Goal: Task Accomplishment & Management: Complete application form

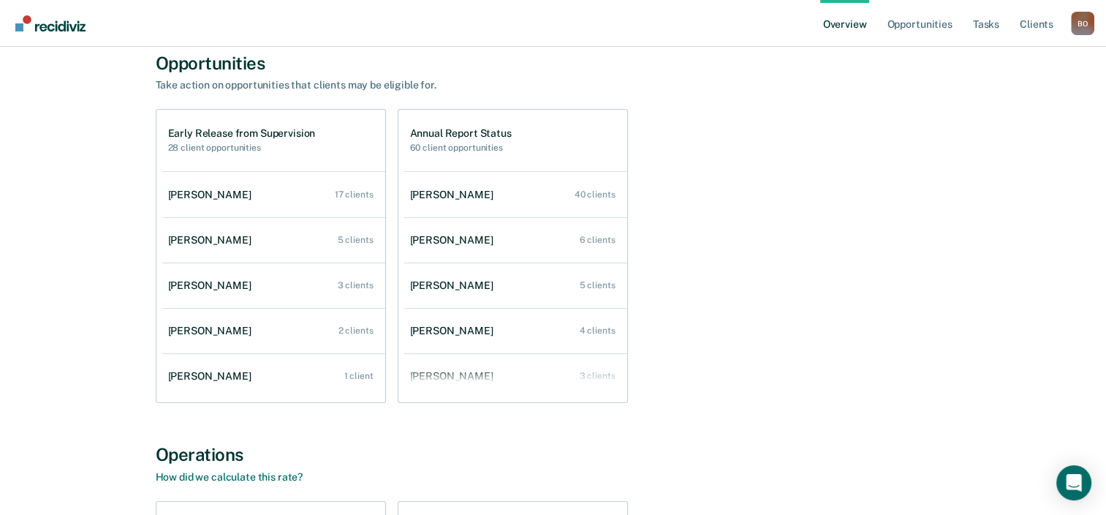
scroll to position [73, 0]
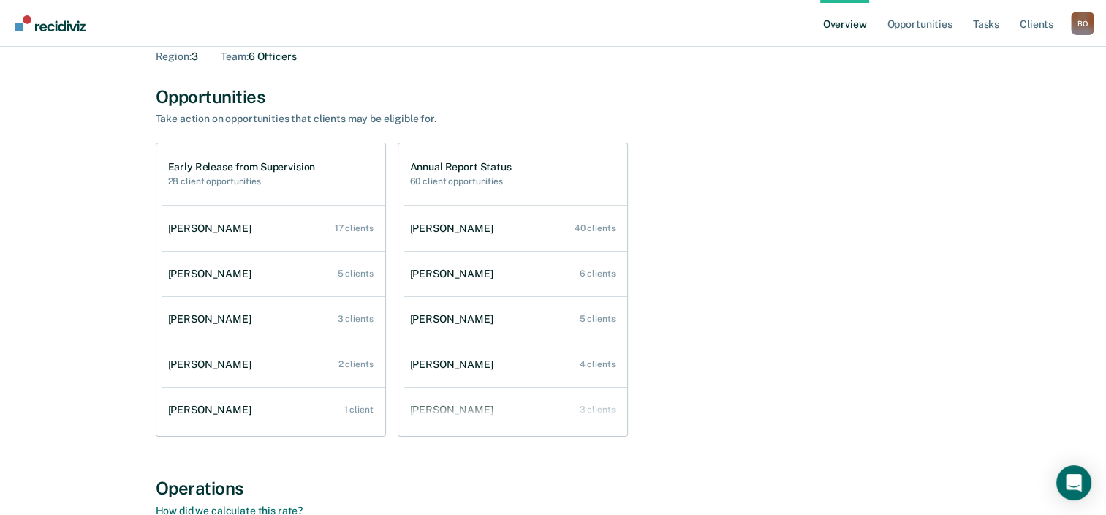
click at [197, 179] on h2 "28 client opportunities" at bounding box center [242, 181] width 148 height 10
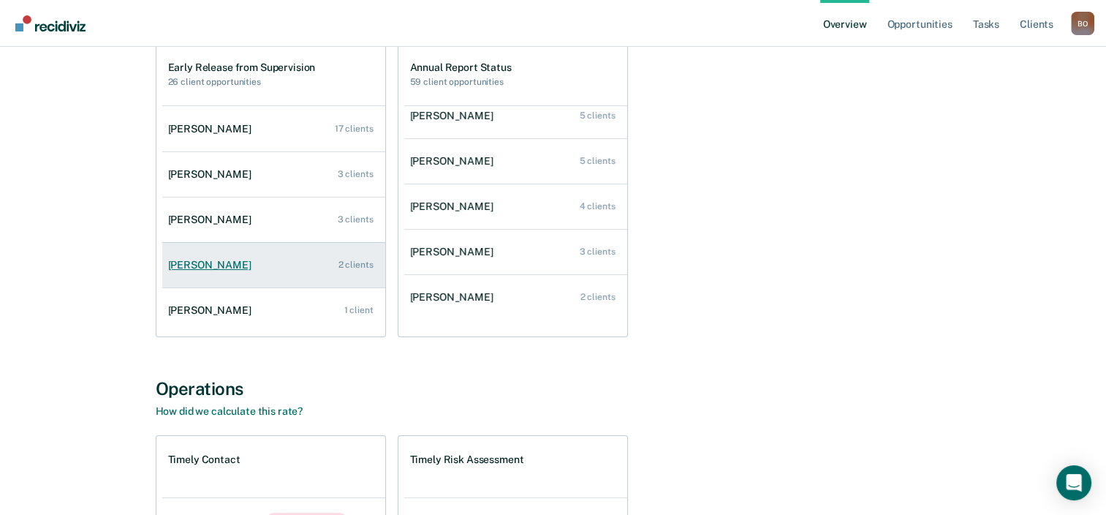
scroll to position [170, 0]
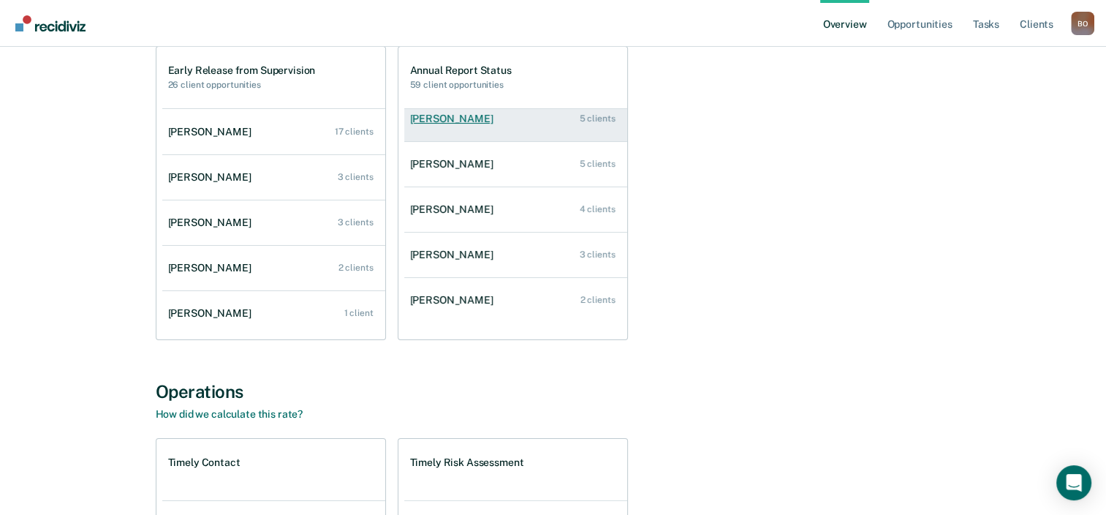
click at [515, 121] on link "Chenille Jackson 5 clients" at bounding box center [515, 119] width 223 height 42
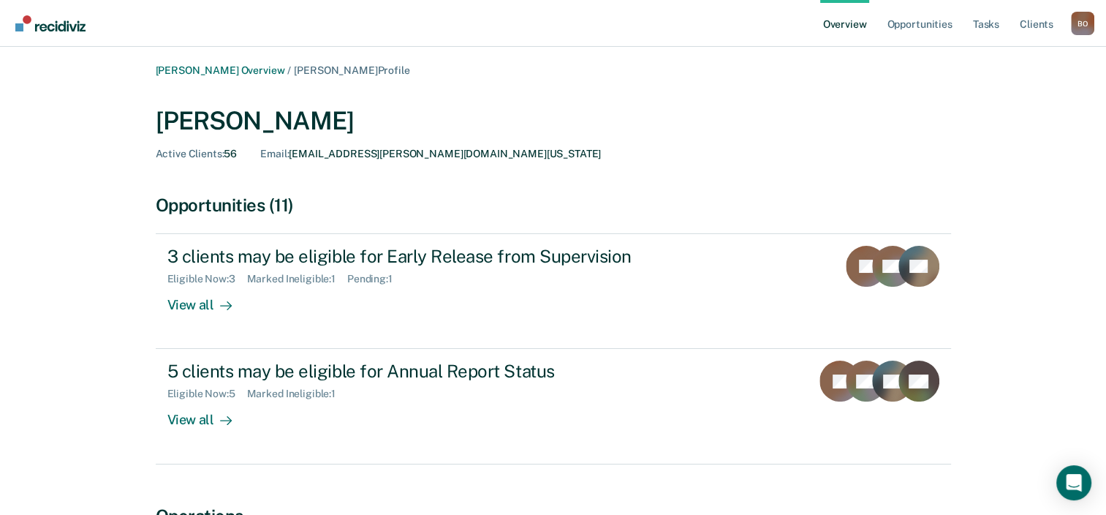
scroll to position [73, 0]
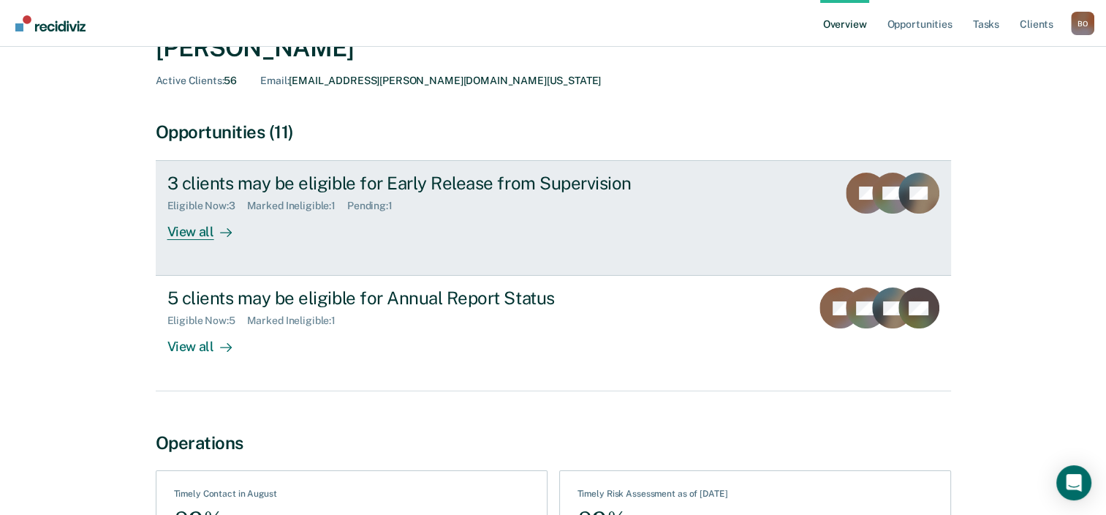
click at [210, 230] on div "View all" at bounding box center [208, 226] width 82 height 29
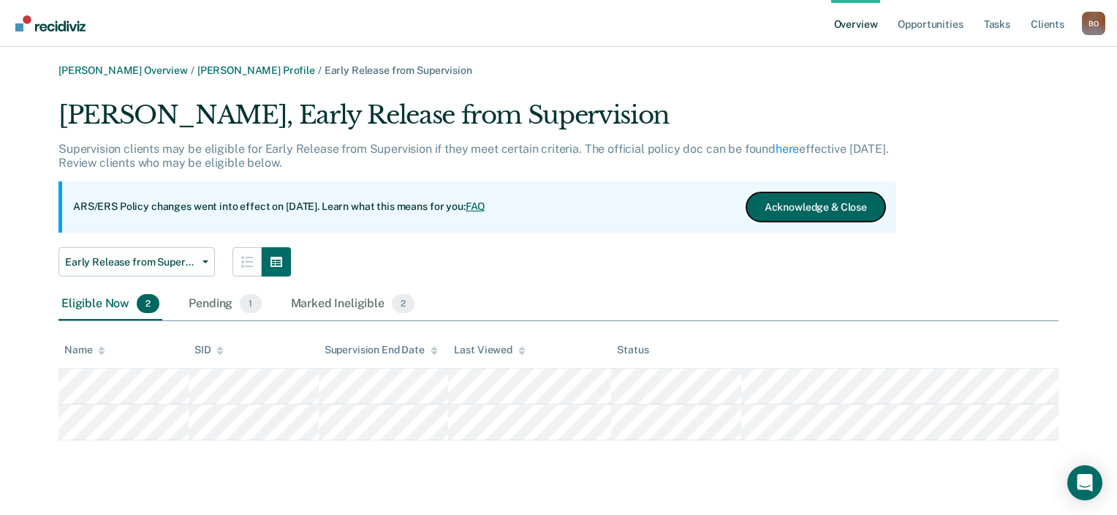
click at [802, 203] on button "Acknowledge & Close" at bounding box center [816, 206] width 139 height 29
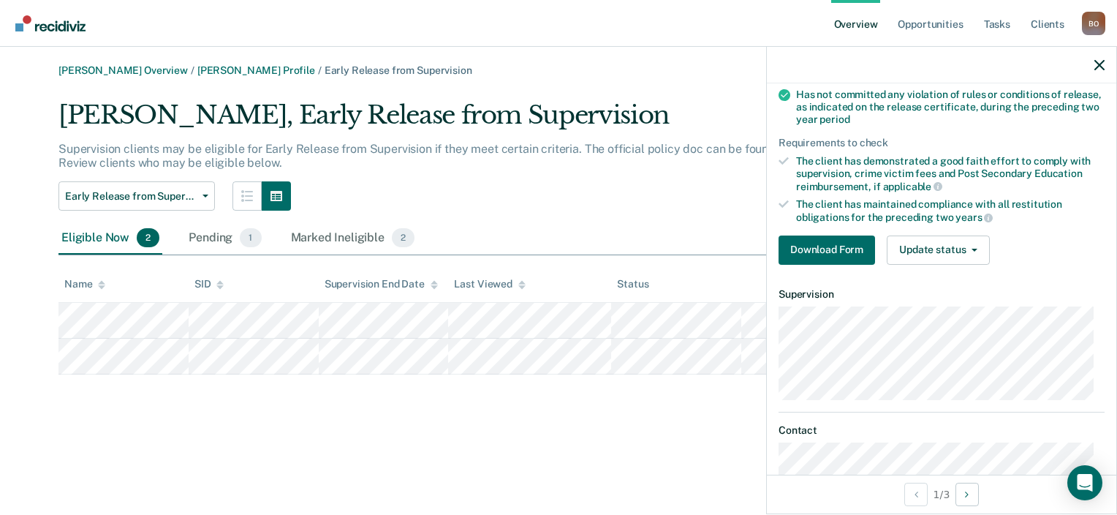
scroll to position [219, 0]
click at [933, 250] on button "Update status" at bounding box center [938, 248] width 103 height 29
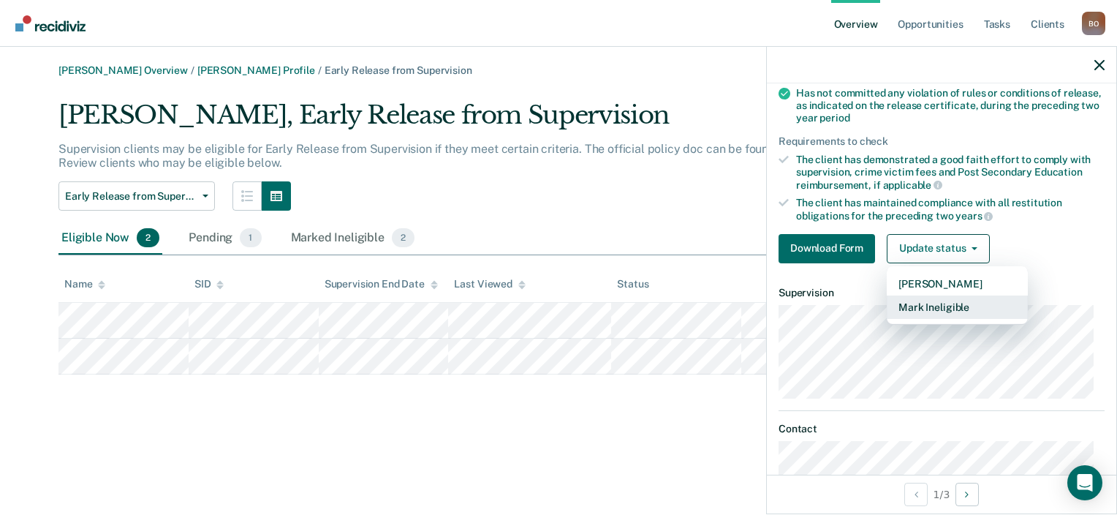
click at [935, 304] on button "Mark Ineligible" at bounding box center [957, 306] width 141 height 23
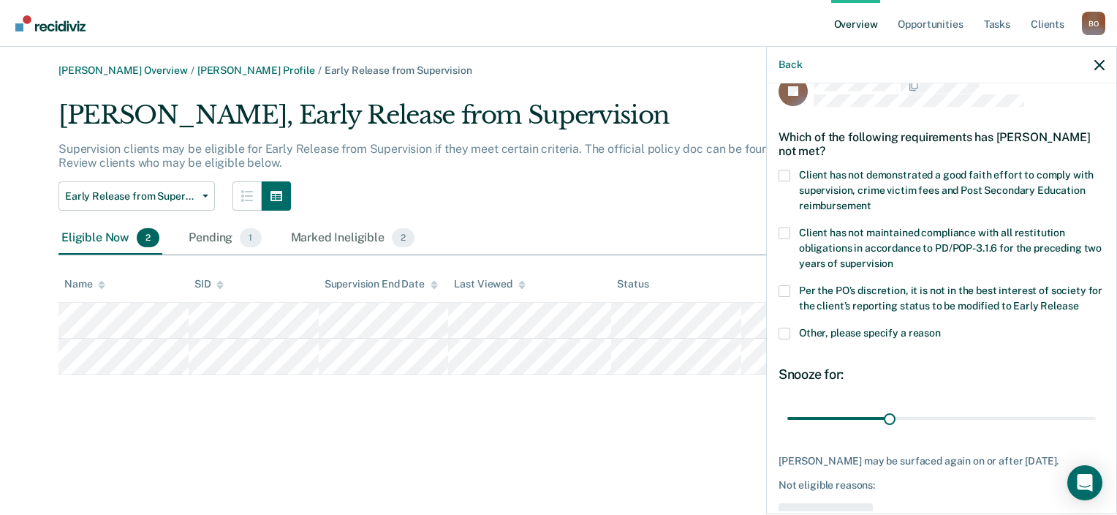
scroll to position [0, 0]
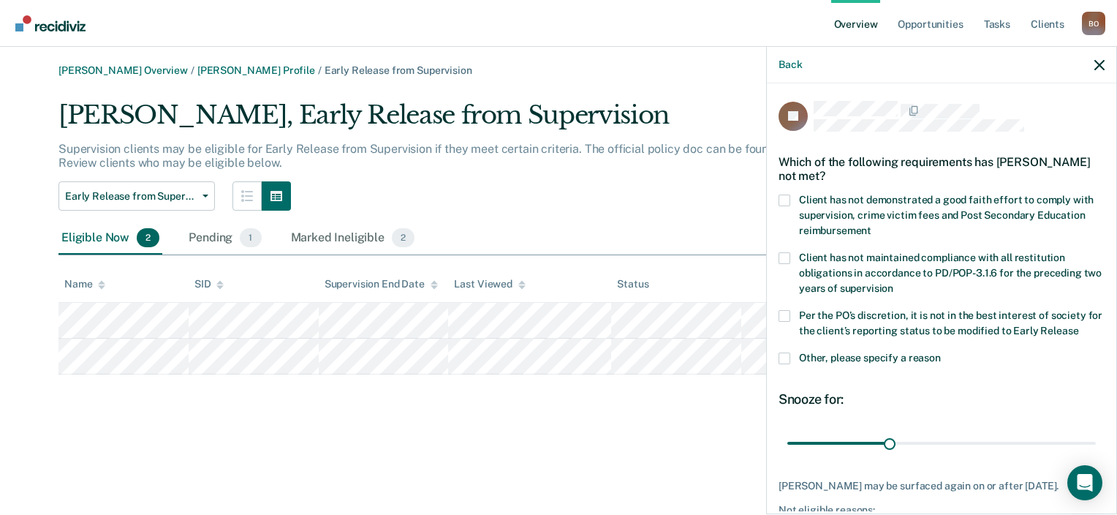
click at [783, 199] on span at bounding box center [785, 201] width 12 height 12
click at [872, 225] on input "Client has not demonstrated a good faith effort to comply with supervision, cri…" at bounding box center [872, 225] width 0 height 0
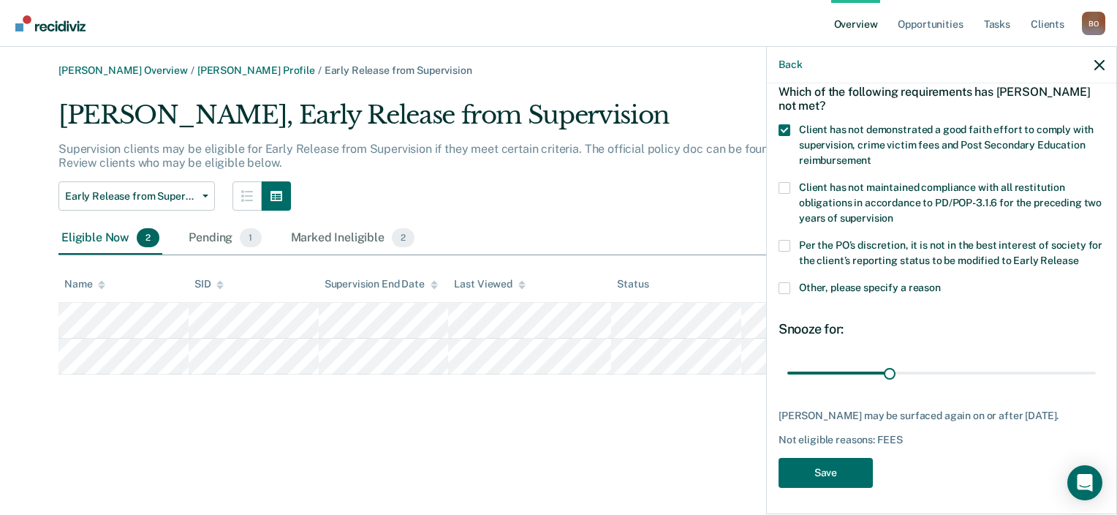
scroll to position [71, 0]
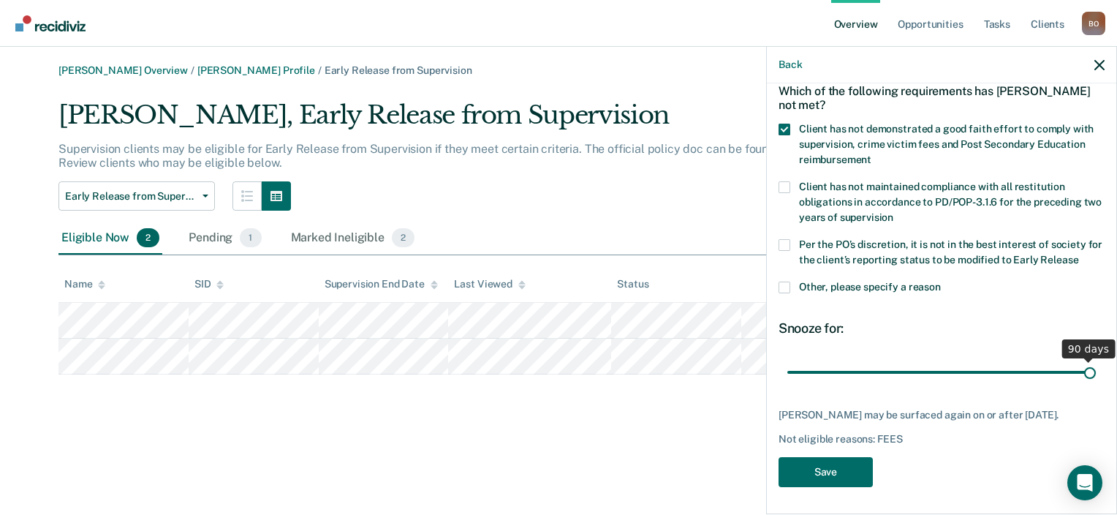
drag, startPoint x: 883, startPoint y: 370, endPoint x: 1150, endPoint y: 369, distance: 266.9
type input "90"
click at [1096, 369] on input "range" at bounding box center [942, 373] width 309 height 26
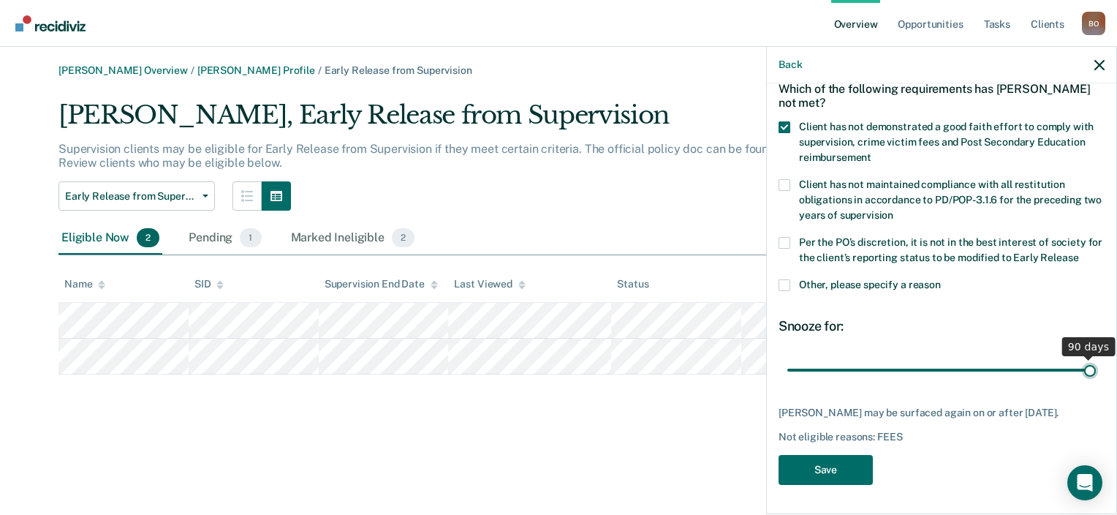
scroll to position [83, 0]
click at [826, 473] on button "Save" at bounding box center [826, 470] width 94 height 30
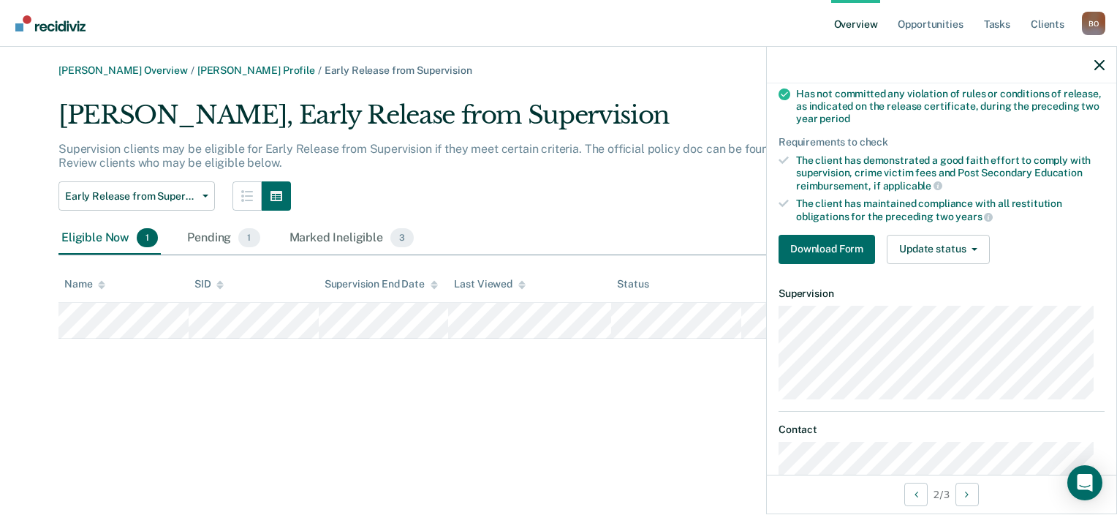
scroll to position [219, 0]
click at [954, 246] on button "Update status" at bounding box center [938, 248] width 103 height 29
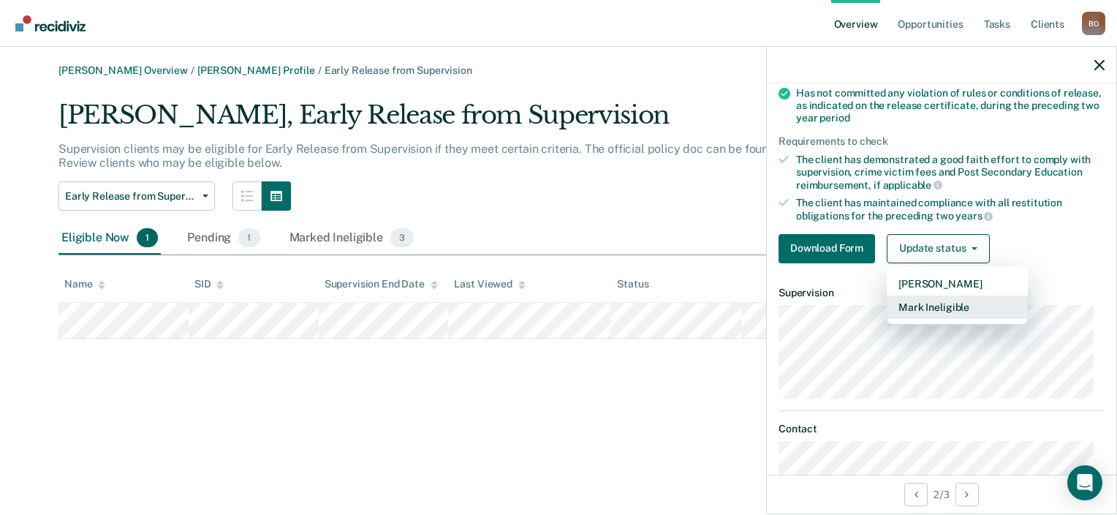
click at [943, 304] on button "Mark Ineligible" at bounding box center [957, 306] width 141 height 23
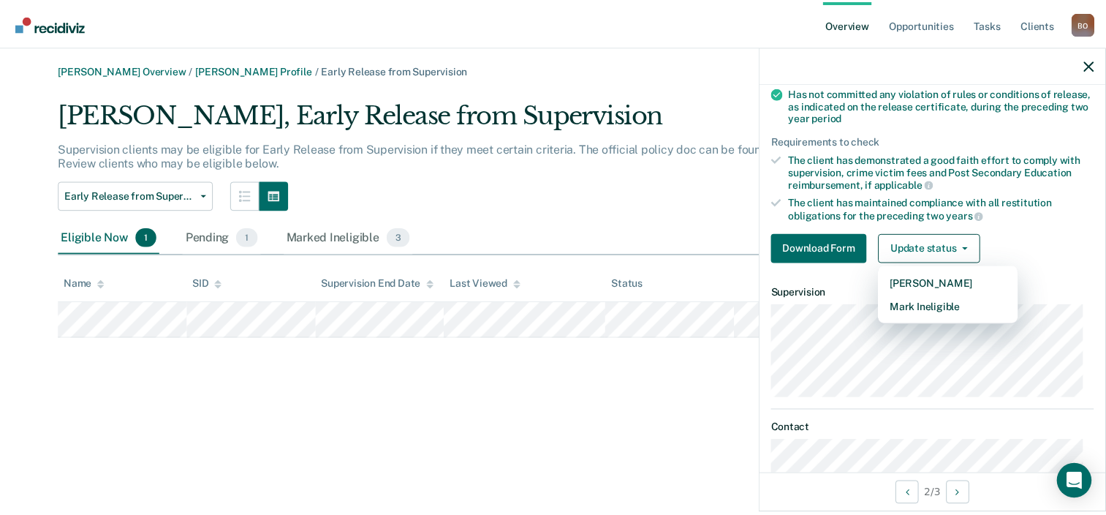
scroll to position [83, 0]
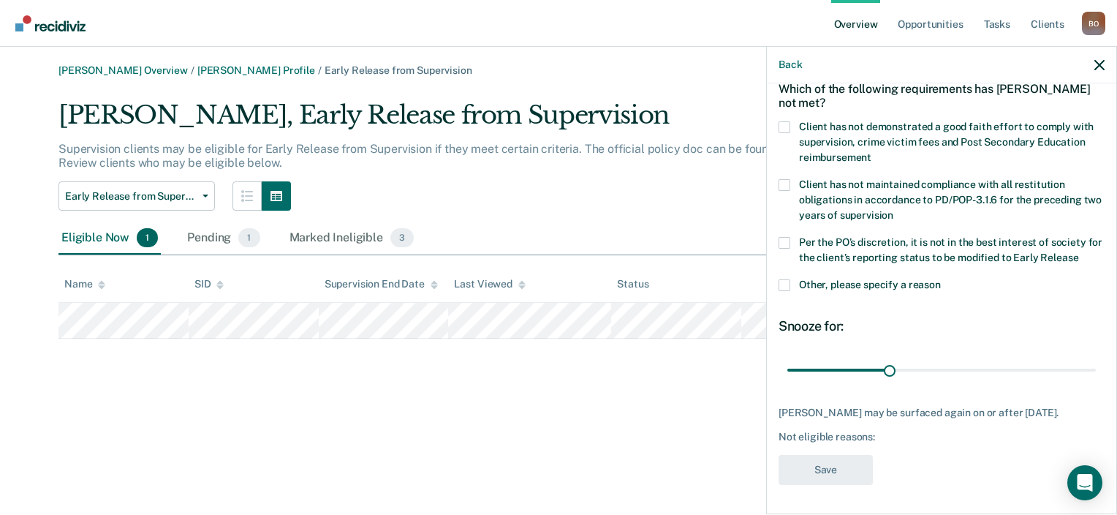
click at [790, 121] on label "Client has not demonstrated a good faith effort to comply with supervision, cri…" at bounding box center [942, 144] width 326 height 46
click at [872, 152] on input "Client has not demonstrated a good faith effort to comply with supervision, cri…" at bounding box center [872, 152] width 0 height 0
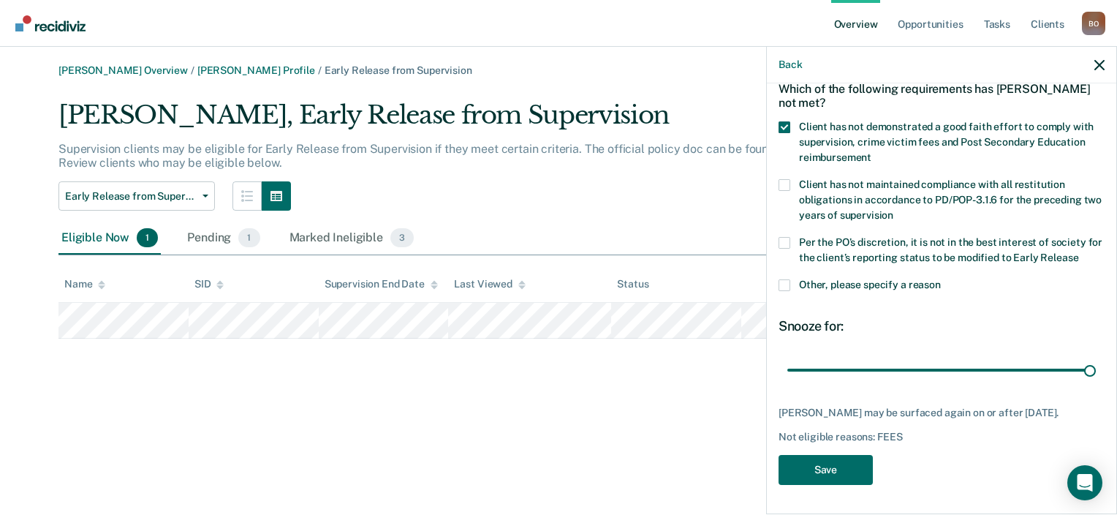
drag, startPoint x: 891, startPoint y: 357, endPoint x: 1095, endPoint y: 348, distance: 204.2
type input "90"
click at [1096, 358] on input "range" at bounding box center [942, 371] width 309 height 26
click at [833, 468] on button "Save" at bounding box center [826, 470] width 94 height 30
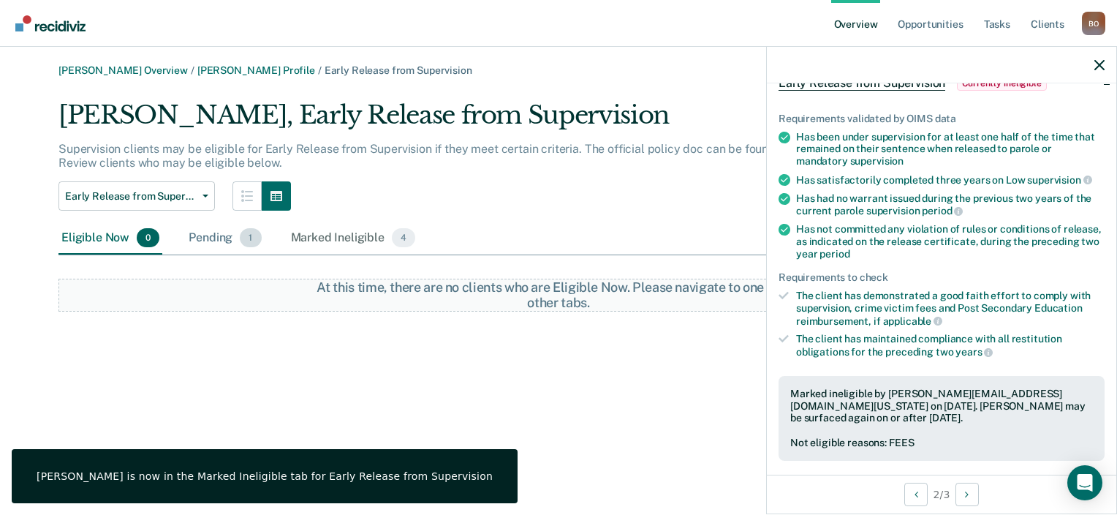
click at [219, 239] on div "Pending 1" at bounding box center [225, 238] width 78 height 32
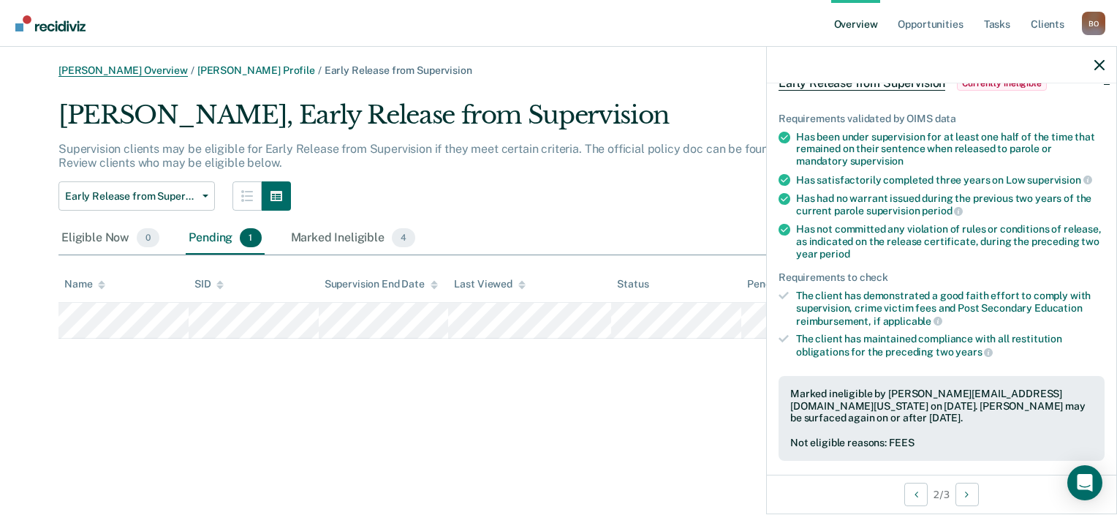
click at [130, 70] on link "Beverly Okay Overview" at bounding box center [123, 70] width 129 height 12
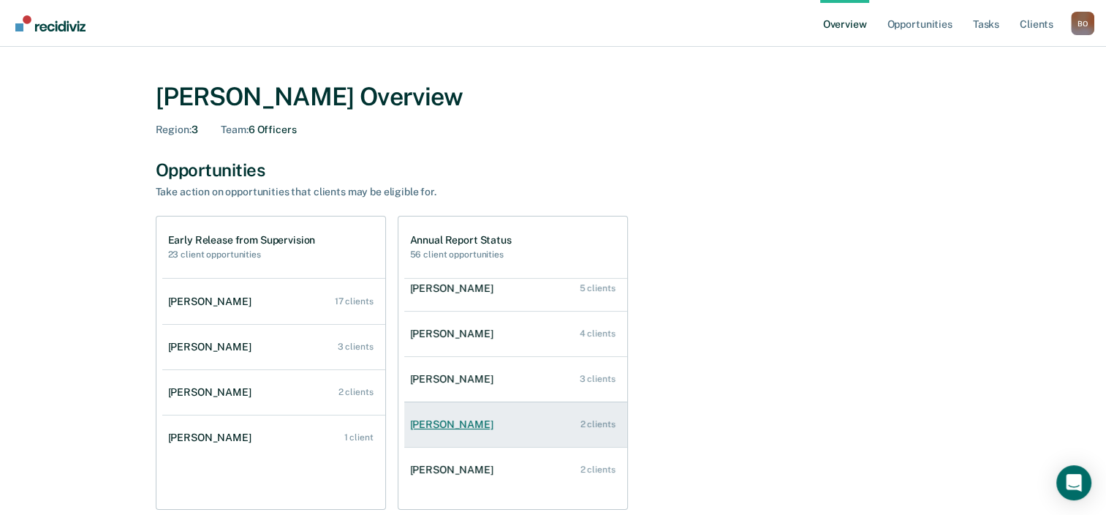
click at [531, 413] on link "Chenille Jackson 2 clients" at bounding box center [515, 425] width 223 height 42
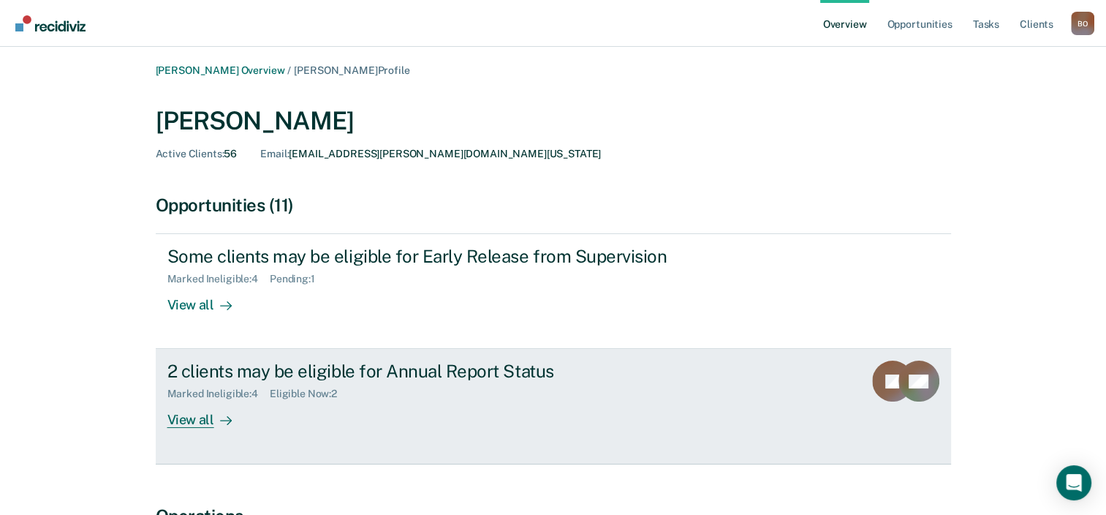
click at [346, 407] on div "2 clients may be eligible for Annual Report Status Marked Ineligible : 4 Eligib…" at bounding box center [441, 394] width 548 height 67
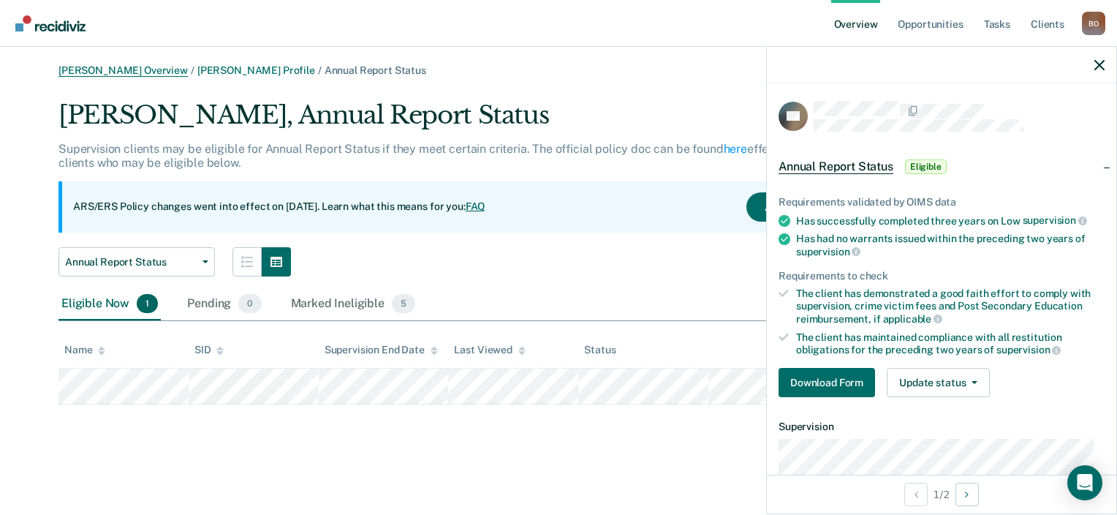
click at [110, 74] on link "Beverly Okay Overview" at bounding box center [123, 70] width 129 height 12
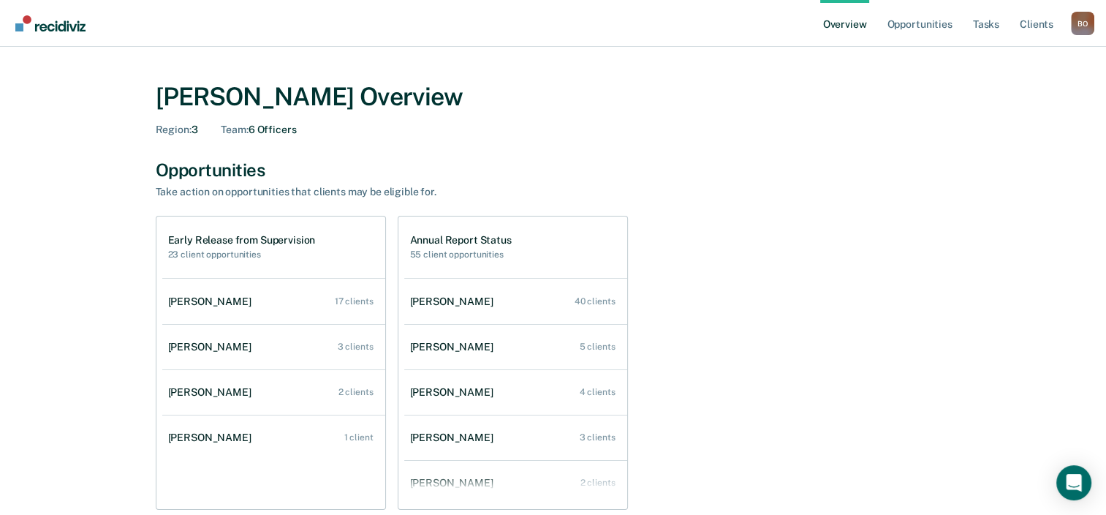
scroll to position [73, 0]
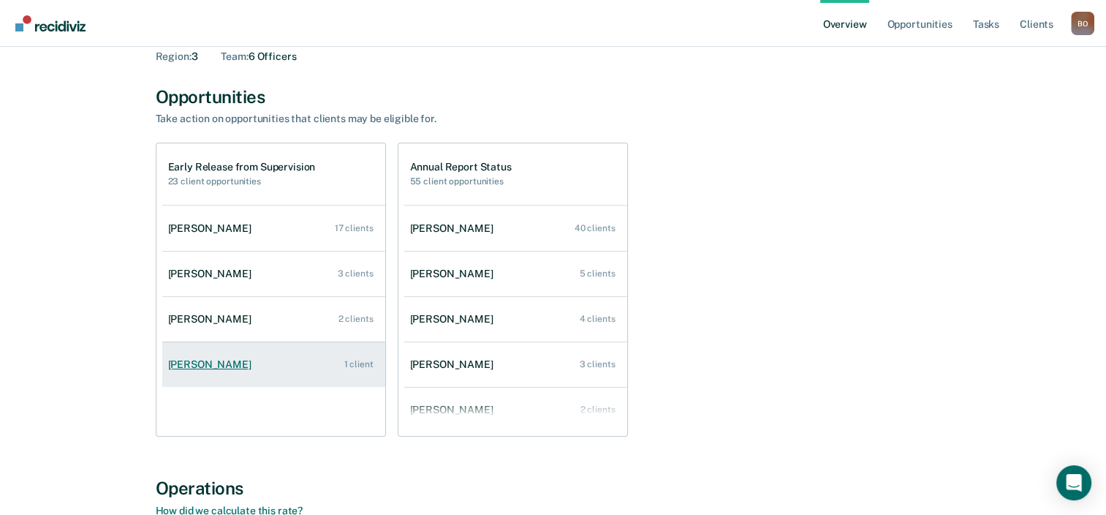
click at [296, 363] on link "Shadala Jackson 1 client" at bounding box center [273, 365] width 223 height 42
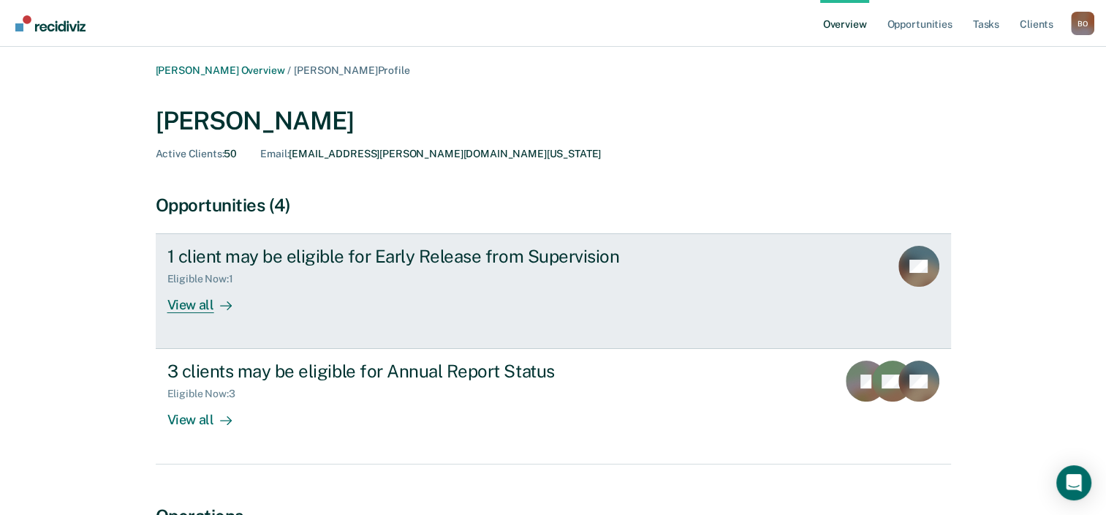
click at [273, 298] on div "1 client may be eligible for Early Release from Supervision Eligible Now : 1 Vi…" at bounding box center [441, 279] width 548 height 67
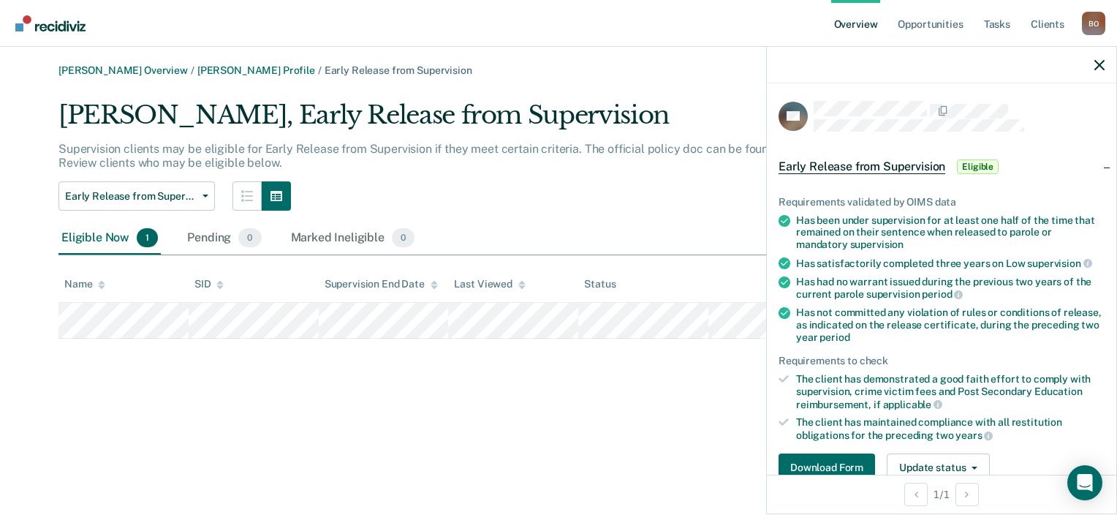
scroll to position [219, 0]
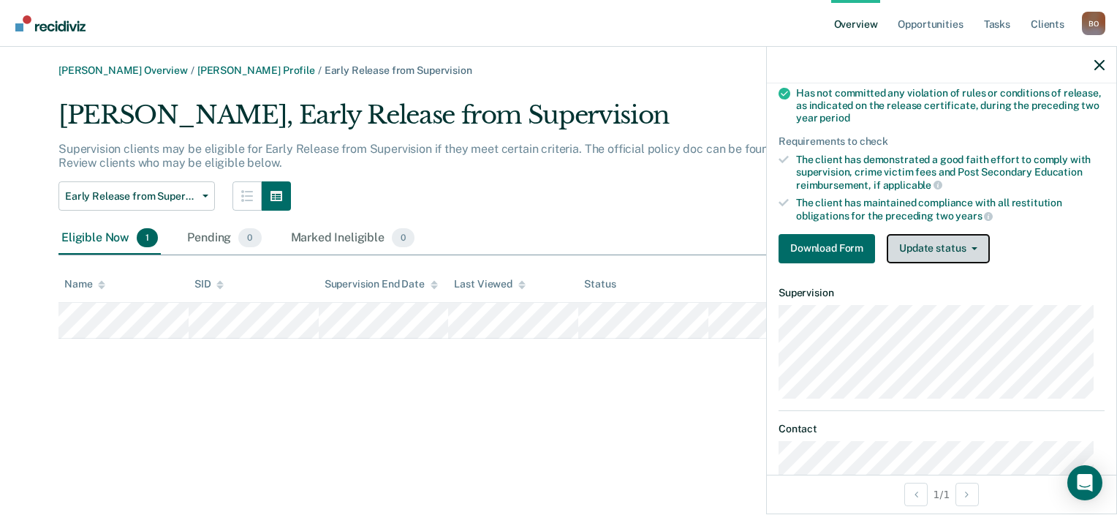
click at [954, 239] on button "Update status" at bounding box center [938, 248] width 103 height 29
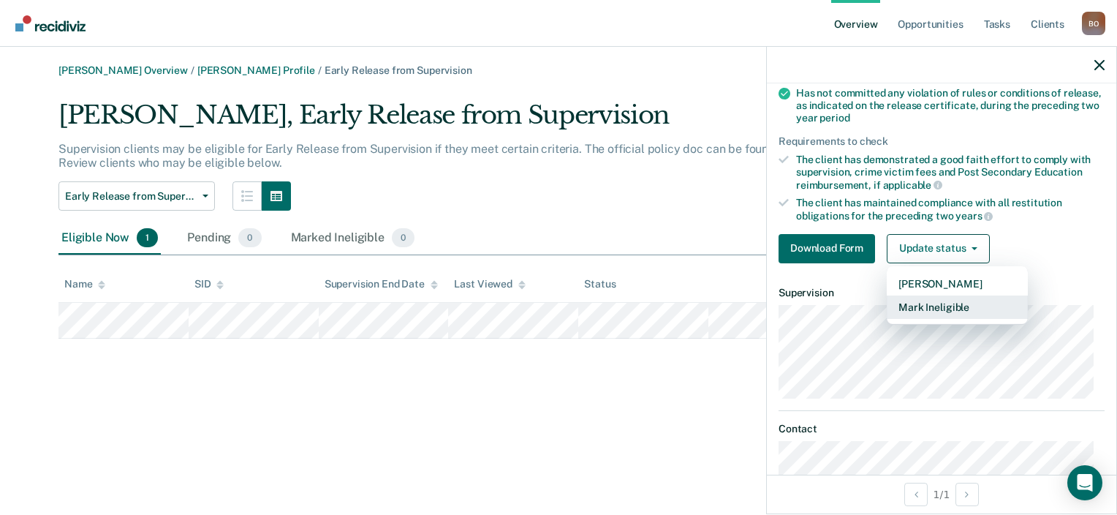
click at [942, 301] on button "Mark Ineligible" at bounding box center [957, 306] width 141 height 23
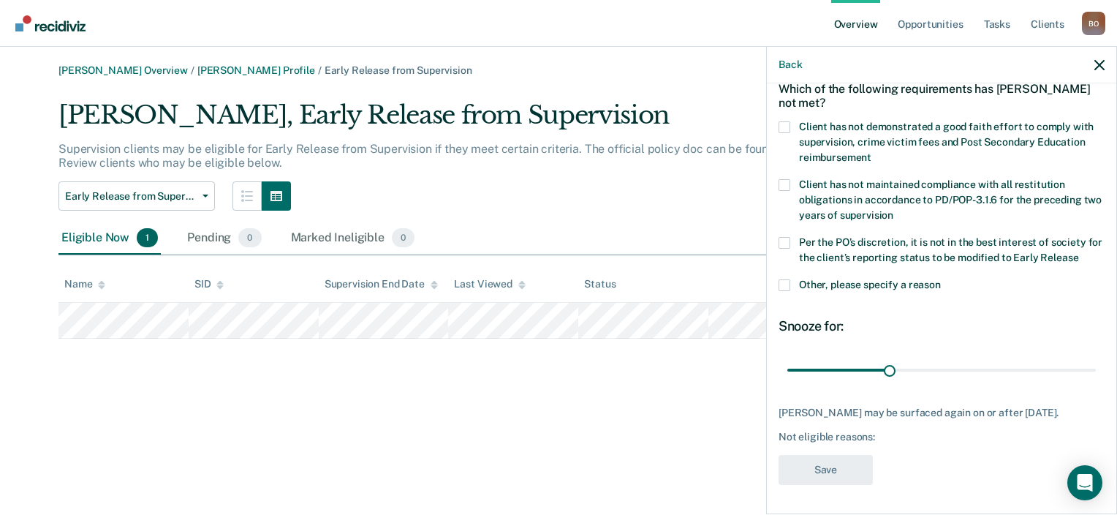
scroll to position [83, 0]
drag, startPoint x: 886, startPoint y: 360, endPoint x: 1170, endPoint y: 333, distance: 285.0
type input "90"
click at [1096, 358] on input "range" at bounding box center [942, 371] width 309 height 26
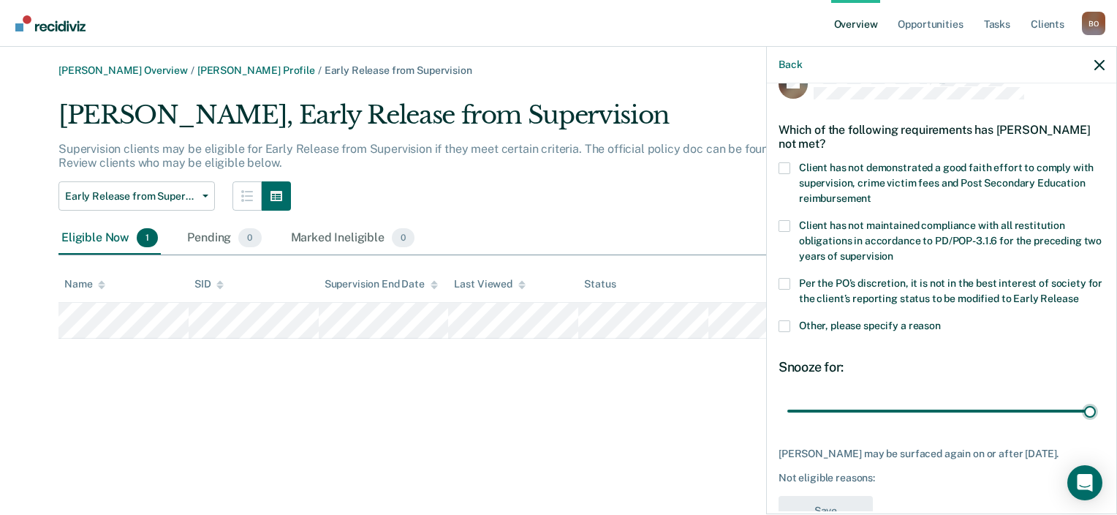
scroll to position [10, 0]
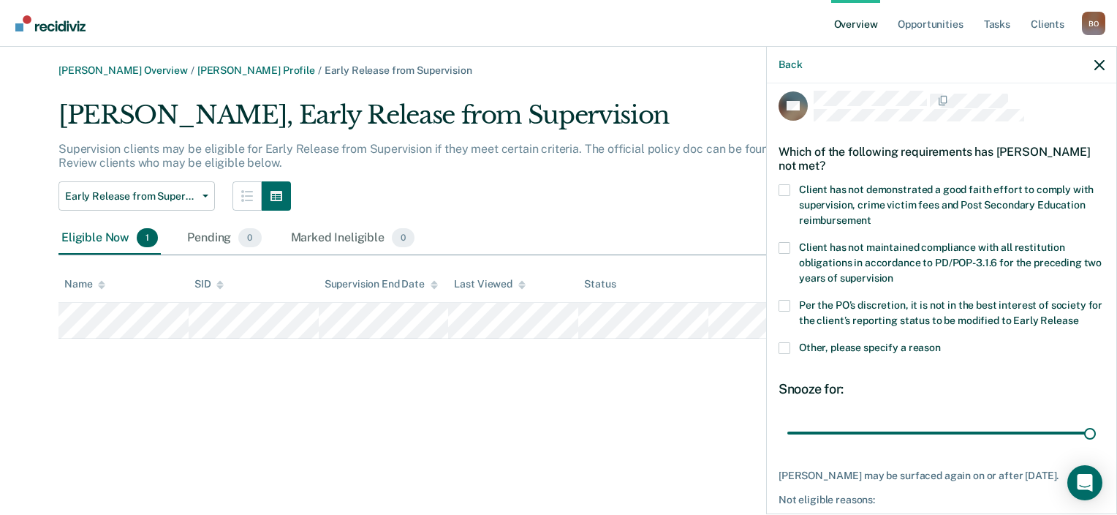
click at [792, 195] on label "Client has not demonstrated a good faith effort to comply with supervision, cri…" at bounding box center [942, 207] width 326 height 46
click at [872, 215] on input "Client has not demonstrated a good faith effort to comply with supervision, cri…" at bounding box center [872, 215] width 0 height 0
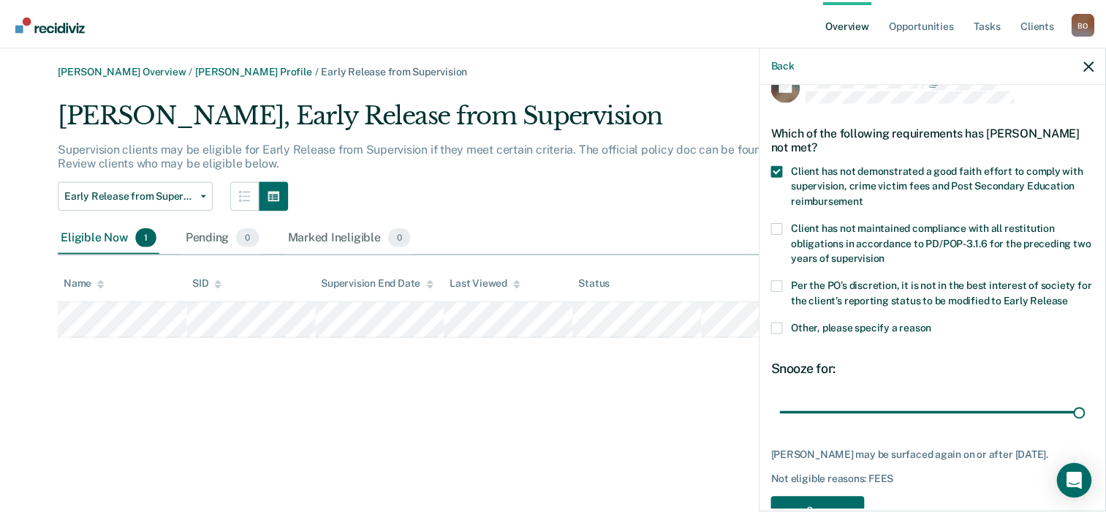
scroll to position [83, 0]
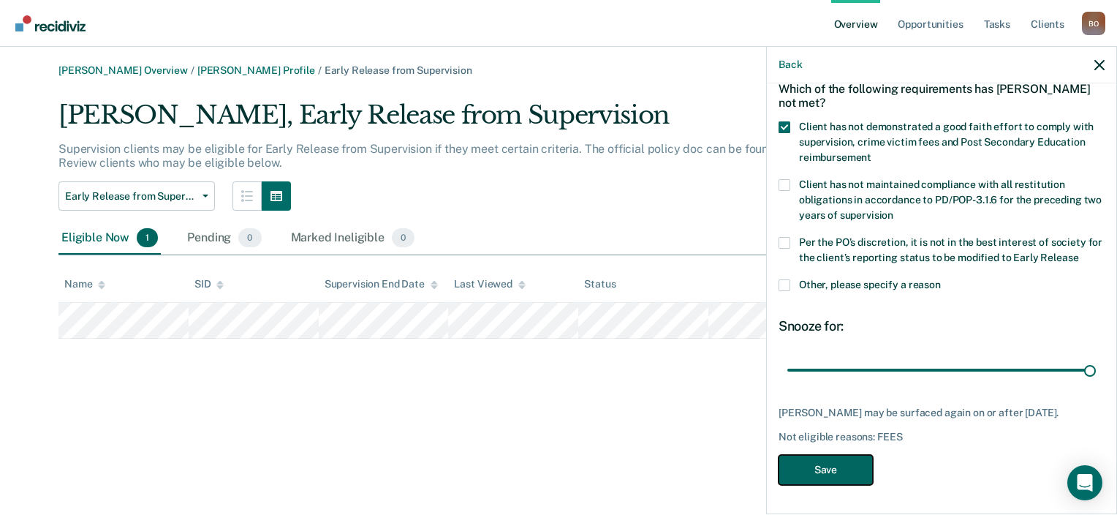
click at [815, 473] on button "Save" at bounding box center [826, 470] width 94 height 30
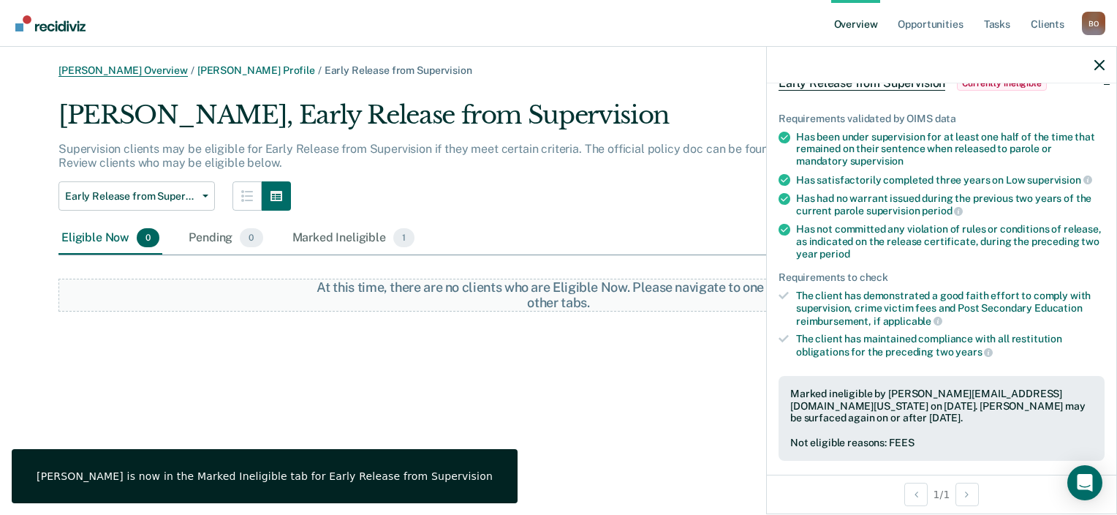
click at [113, 71] on link "Beverly Okay Overview" at bounding box center [123, 70] width 129 height 12
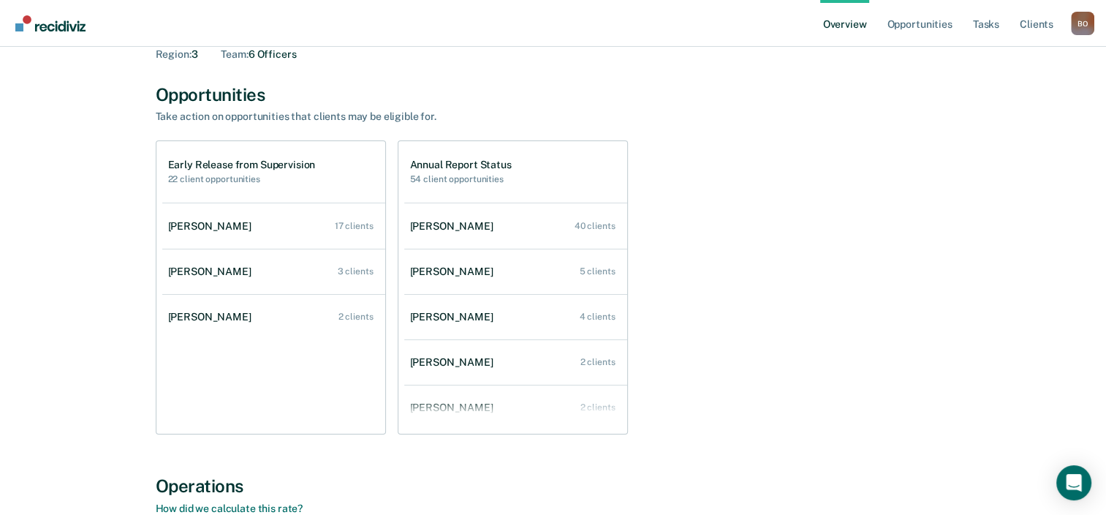
scroll to position [146, 0]
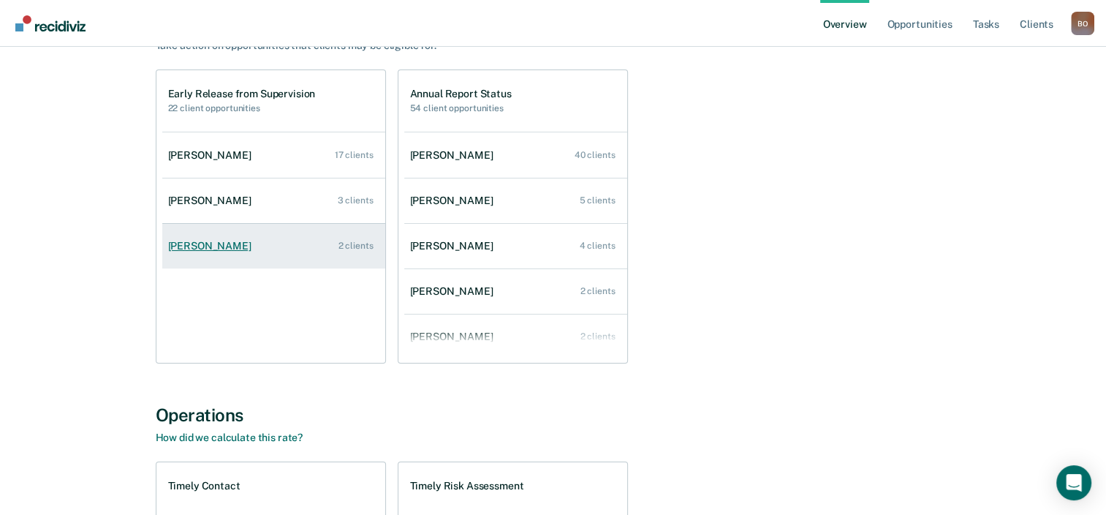
click at [310, 233] on link "Erin Alix 2 clients" at bounding box center [273, 246] width 223 height 42
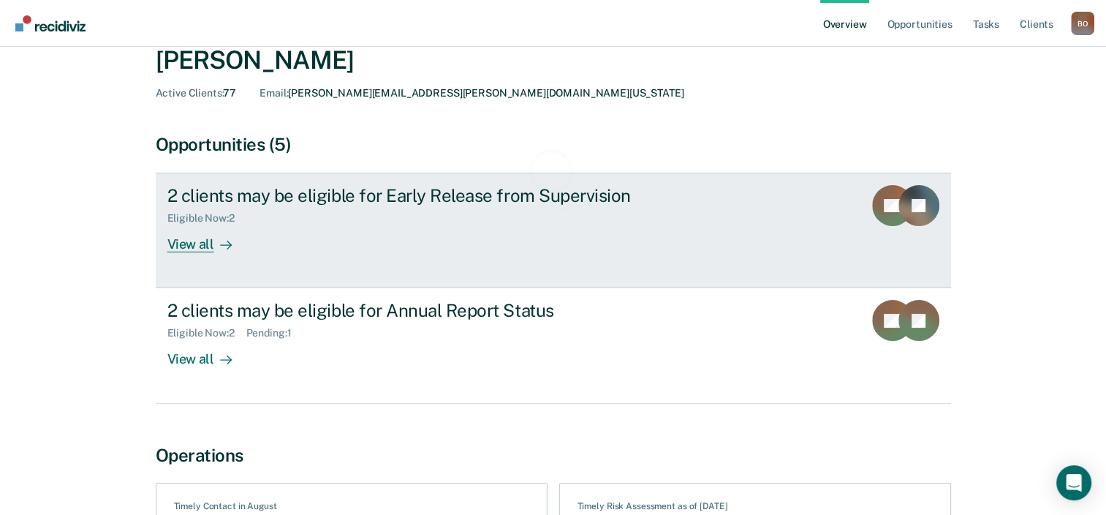
scroll to position [199, 0]
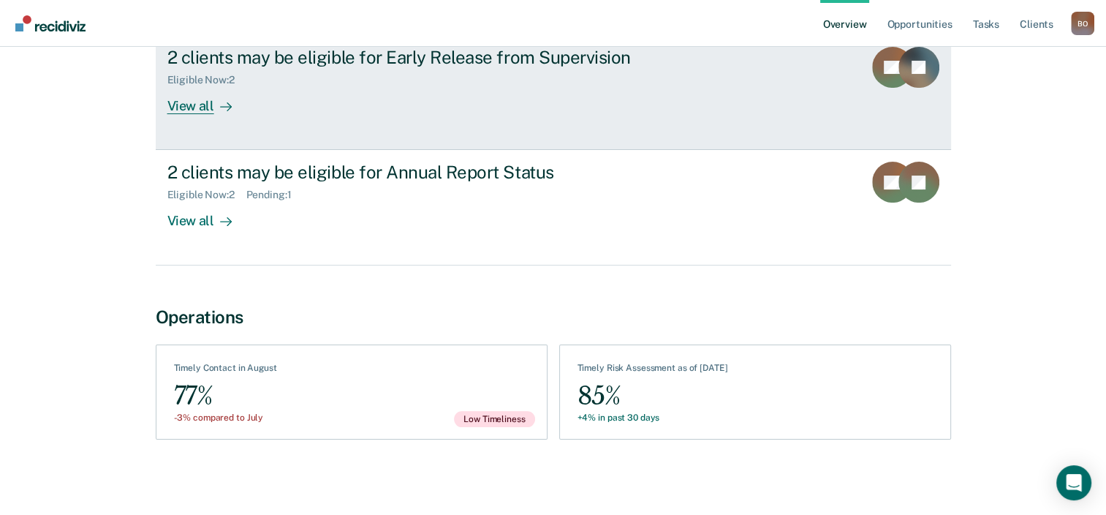
click at [562, 80] on div "Eligible Now : 2" at bounding box center [423, 77] width 513 height 18
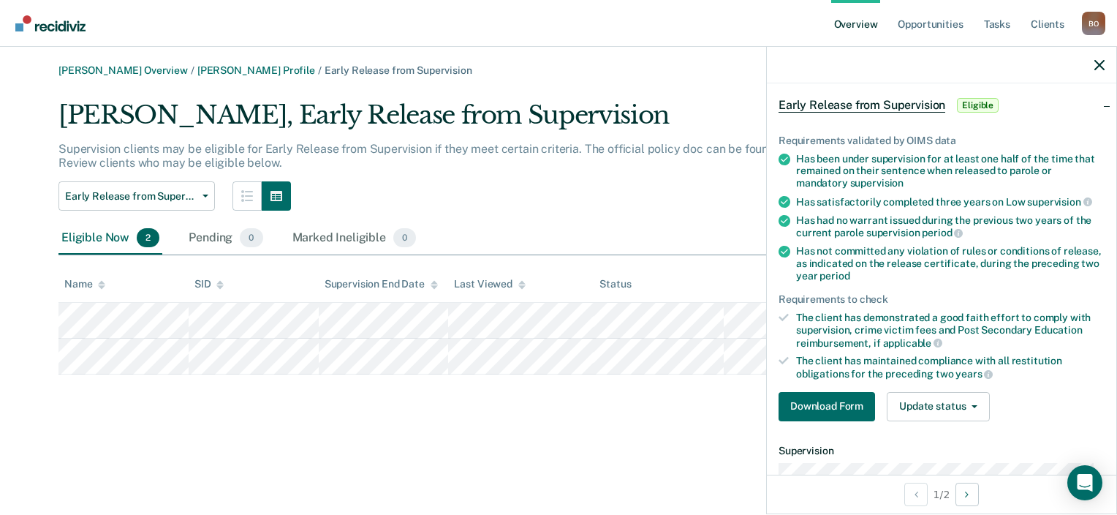
scroll to position [146, 0]
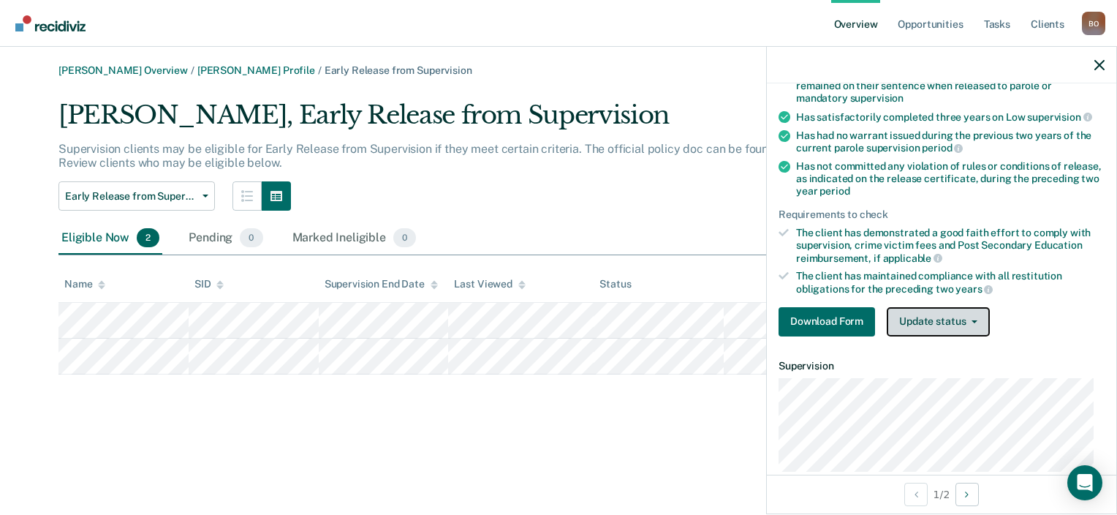
click at [932, 317] on button "Update status" at bounding box center [938, 321] width 103 height 29
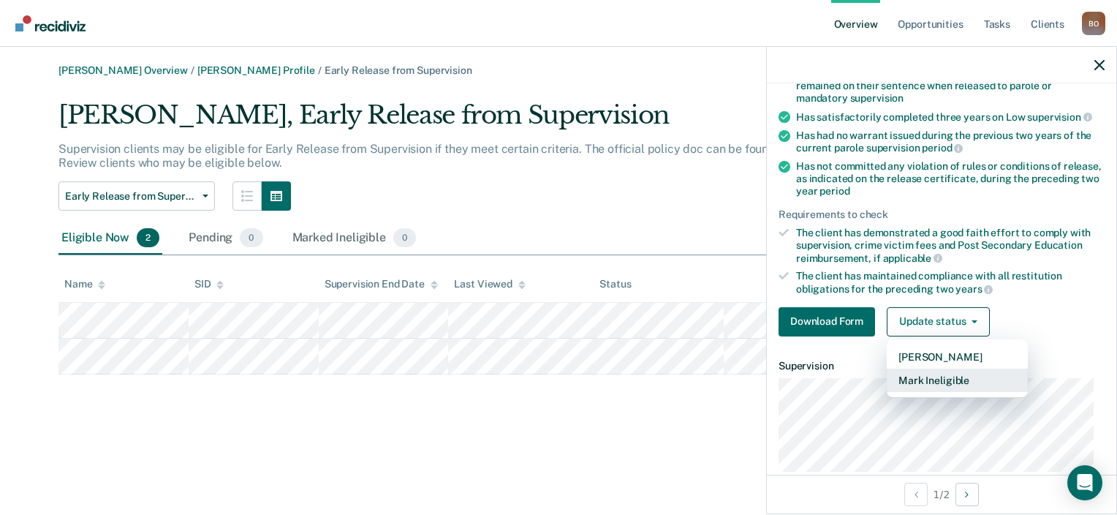
click at [933, 382] on button "Mark Ineligible" at bounding box center [957, 380] width 141 height 23
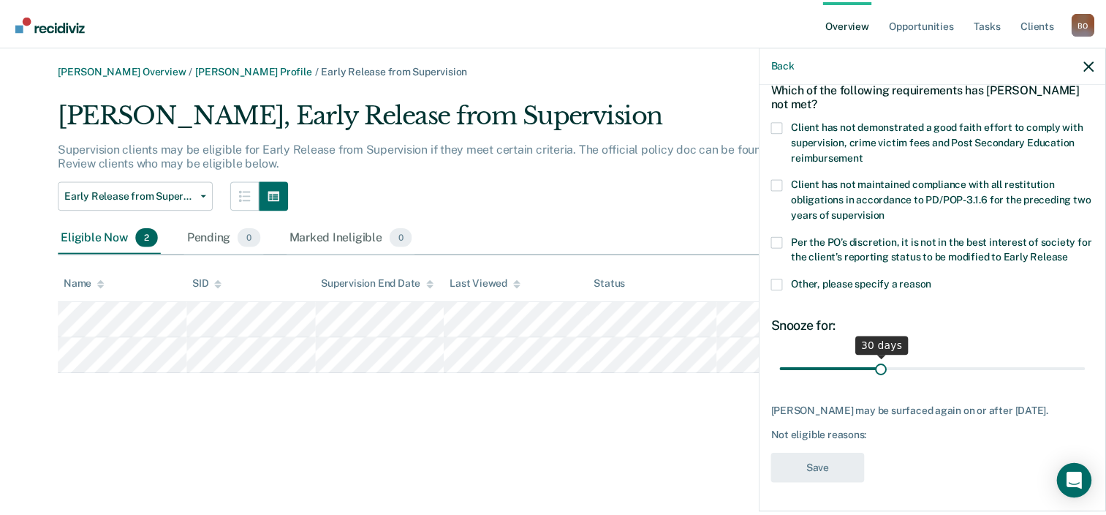
scroll to position [71, 0]
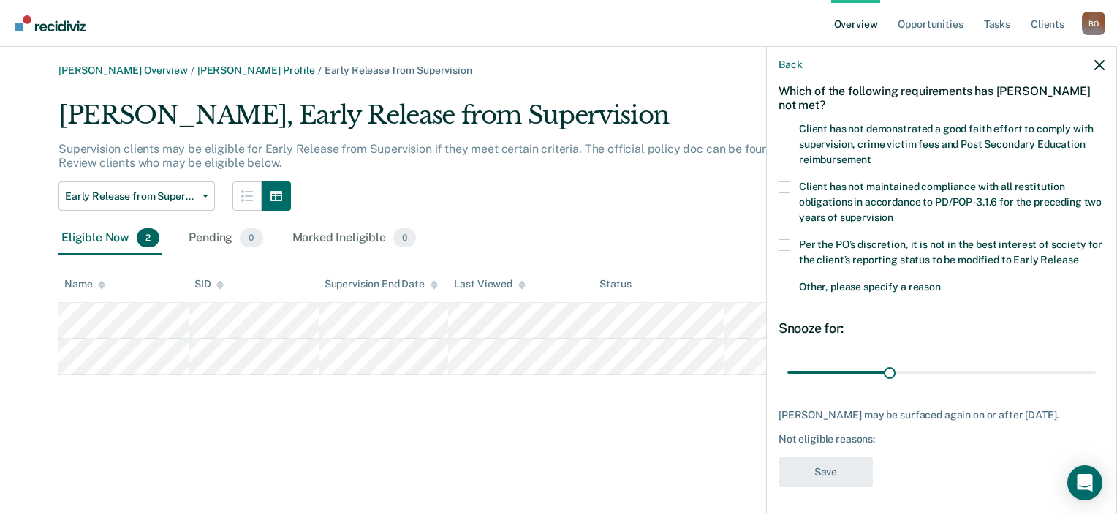
click at [787, 127] on span at bounding box center [785, 130] width 12 height 12
click at [872, 154] on input "Client has not demonstrated a good faith effort to comply with supervision, cri…" at bounding box center [872, 154] width 0 height 0
click at [823, 471] on button "Save" at bounding box center [826, 472] width 94 height 30
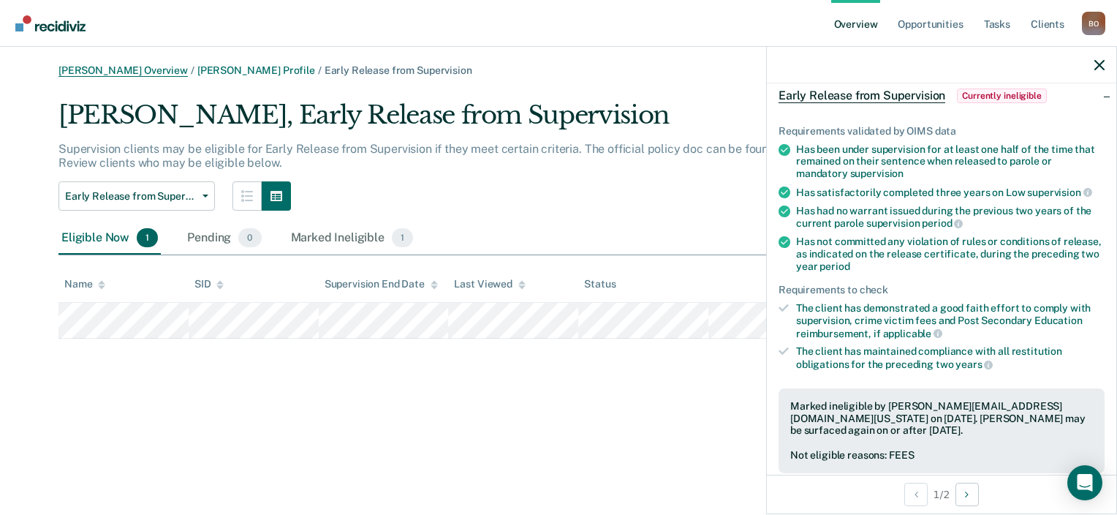
click at [100, 70] on link "Beverly Okay Overview" at bounding box center [123, 70] width 129 height 12
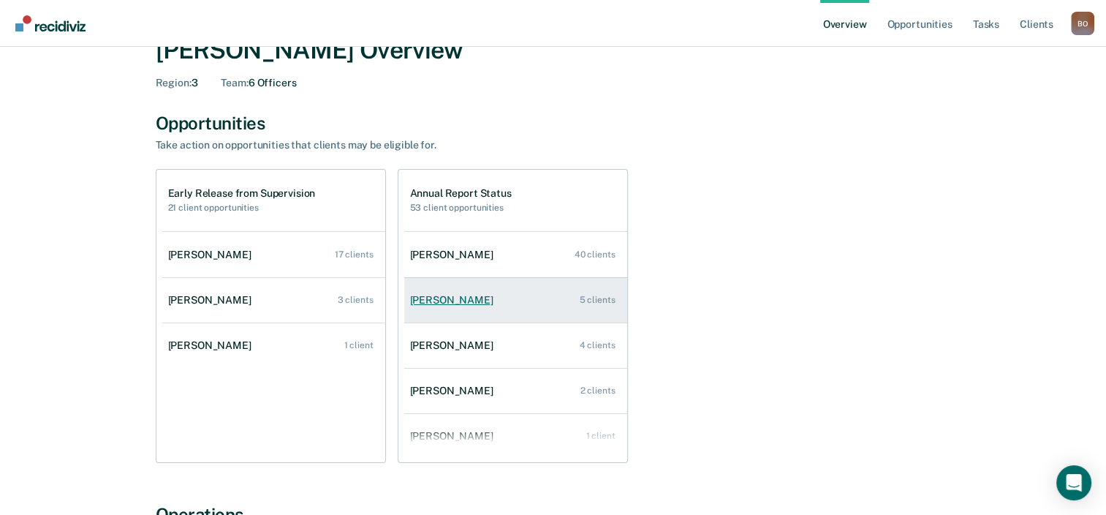
scroll to position [73, 0]
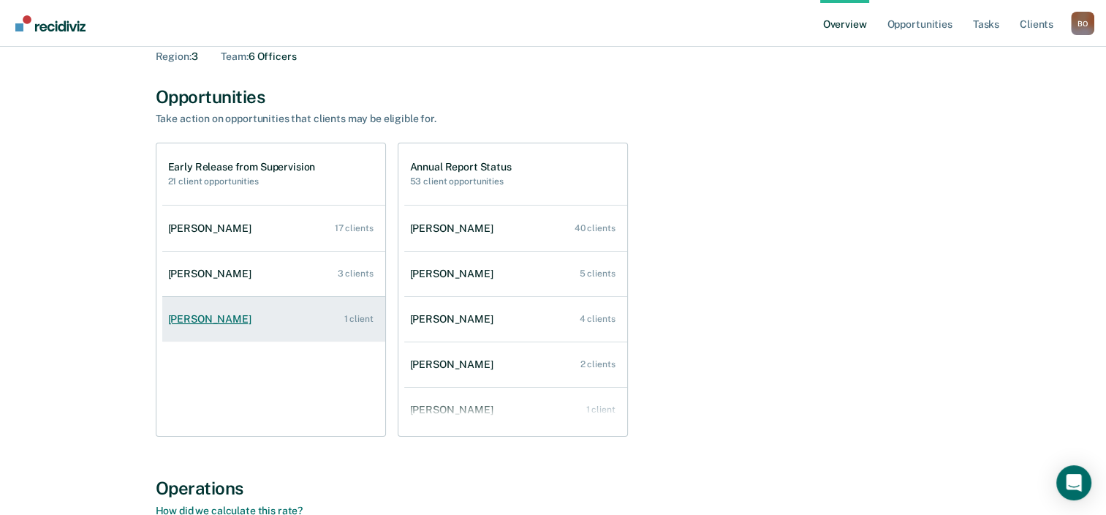
click at [320, 316] on link "Erin Alix 1 client" at bounding box center [273, 319] width 223 height 42
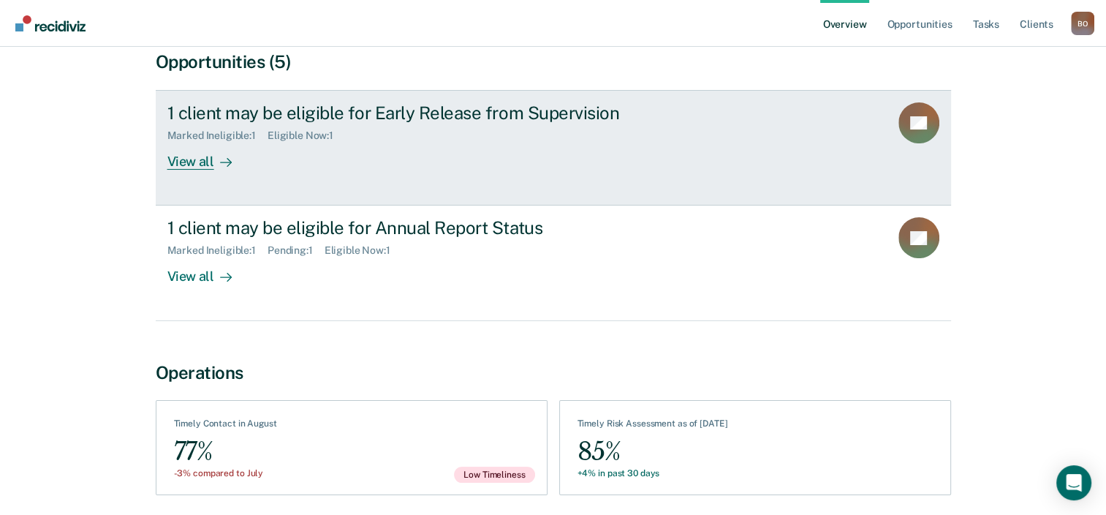
scroll to position [146, 0]
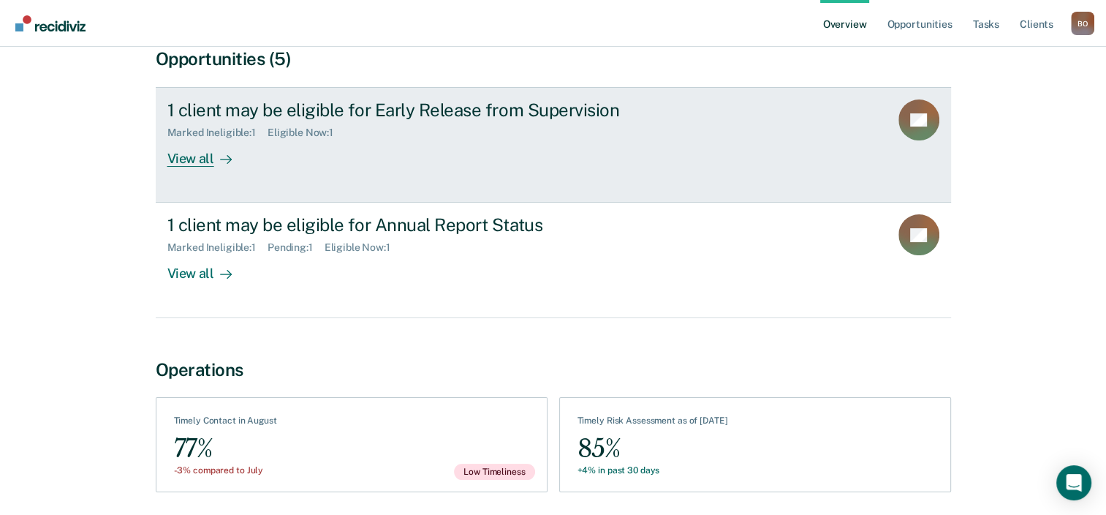
click at [355, 148] on div "1 client may be eligible for Early Release from Supervision Marked Ineligible :…" at bounding box center [441, 132] width 548 height 67
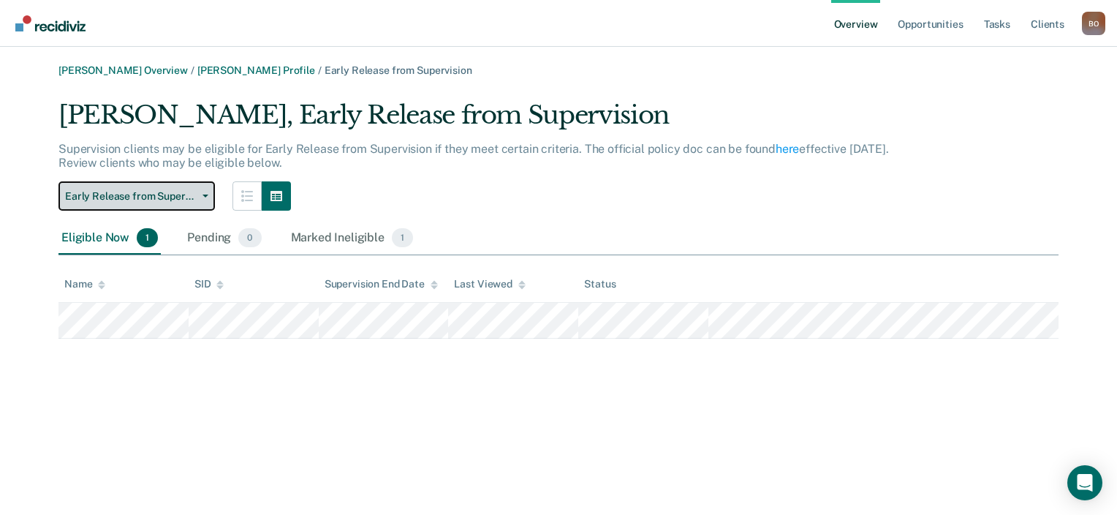
click at [186, 196] on span "Early Release from Supervision" at bounding box center [131, 196] width 132 height 12
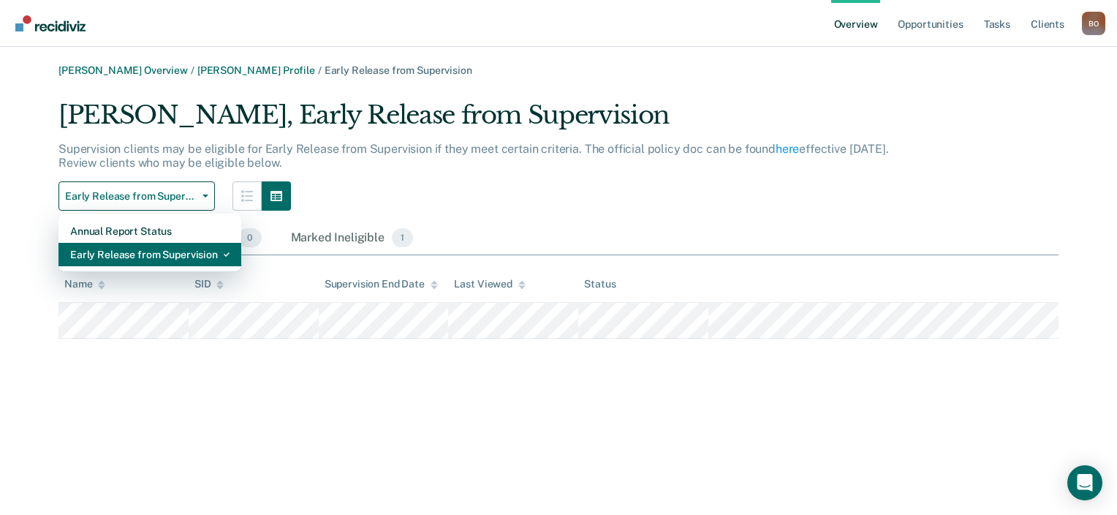
click at [159, 252] on div "Early Release from Supervision" at bounding box center [149, 254] width 159 height 23
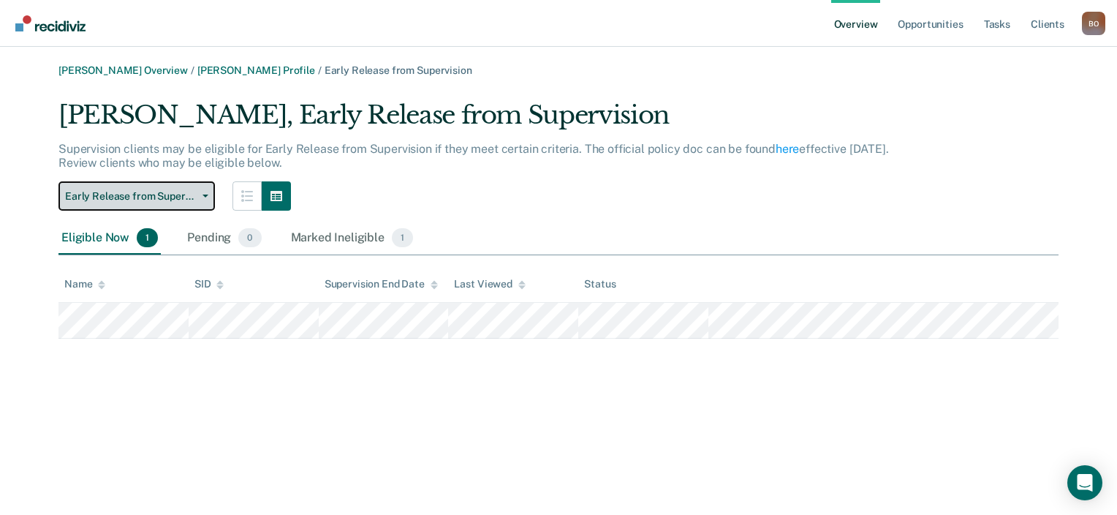
click at [170, 200] on span "Early Release from Supervision" at bounding box center [131, 196] width 132 height 12
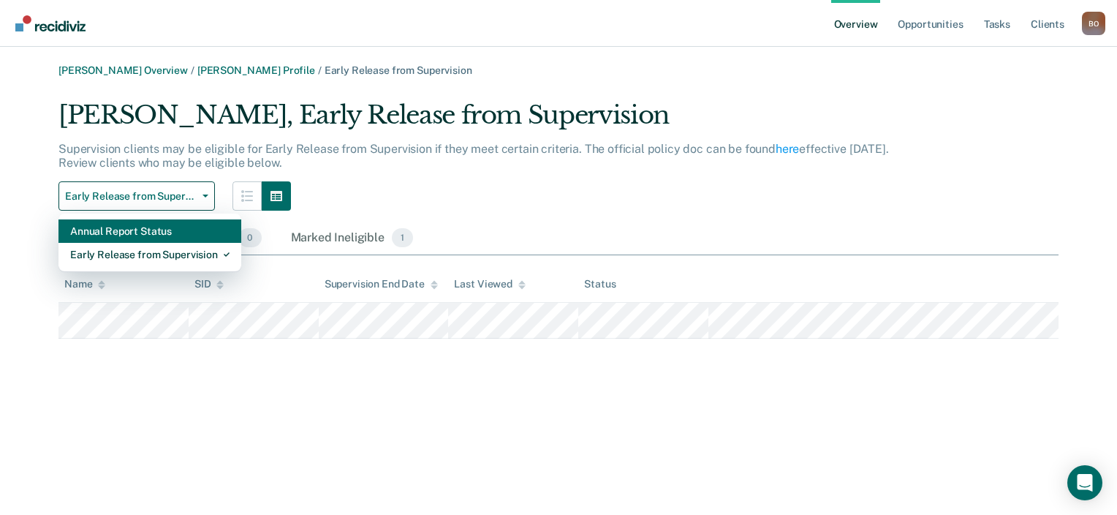
click at [171, 234] on div "Annual Report Status" at bounding box center [149, 230] width 159 height 23
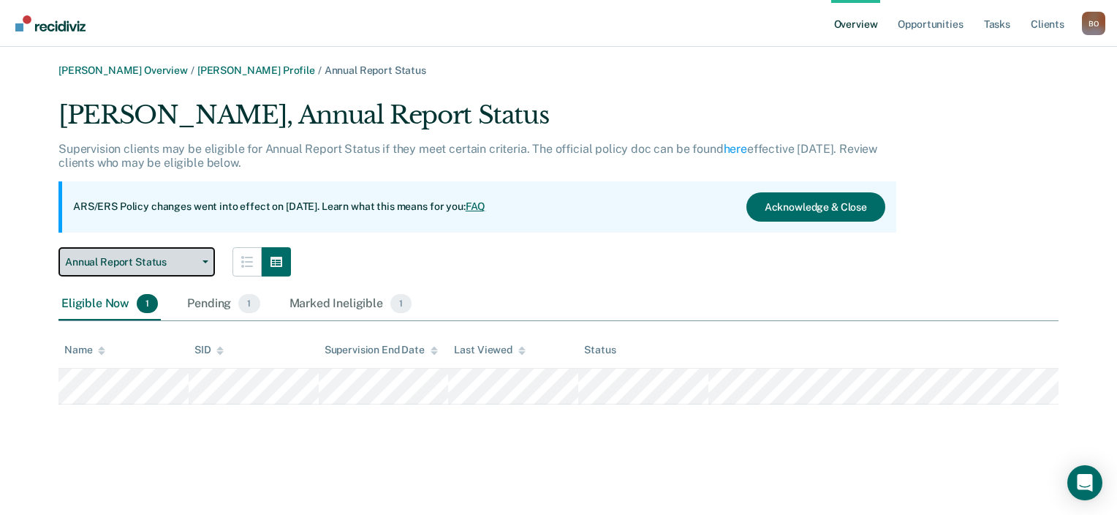
click at [190, 263] on span "Annual Report Status" at bounding box center [131, 262] width 132 height 12
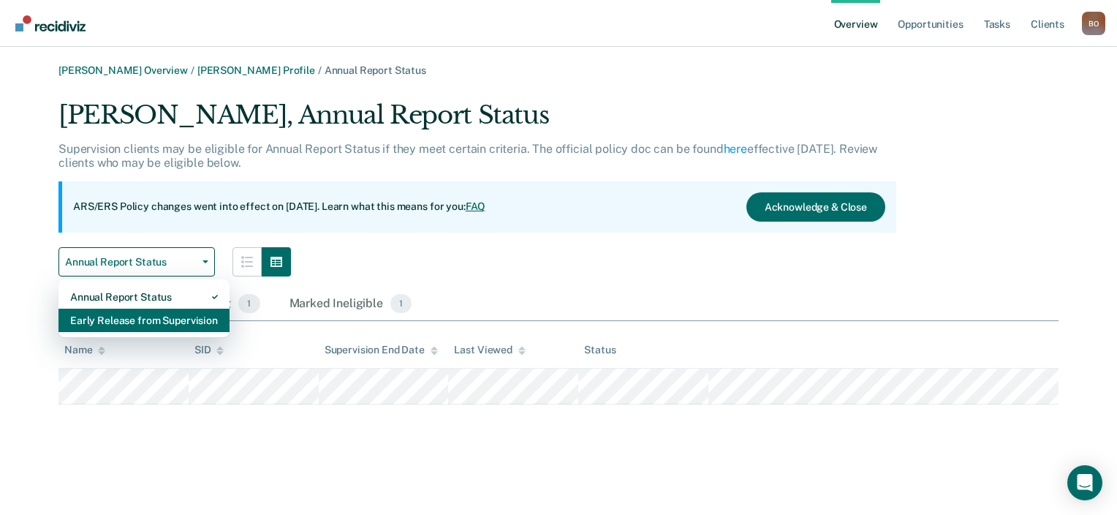
click at [156, 320] on div "Early Release from Supervision" at bounding box center [144, 320] width 148 height 23
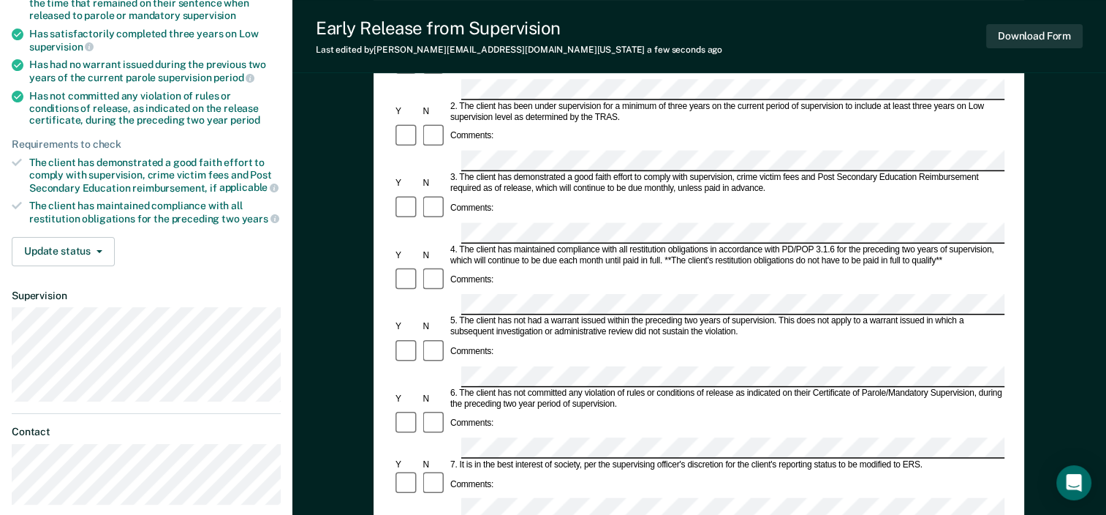
scroll to position [129, 0]
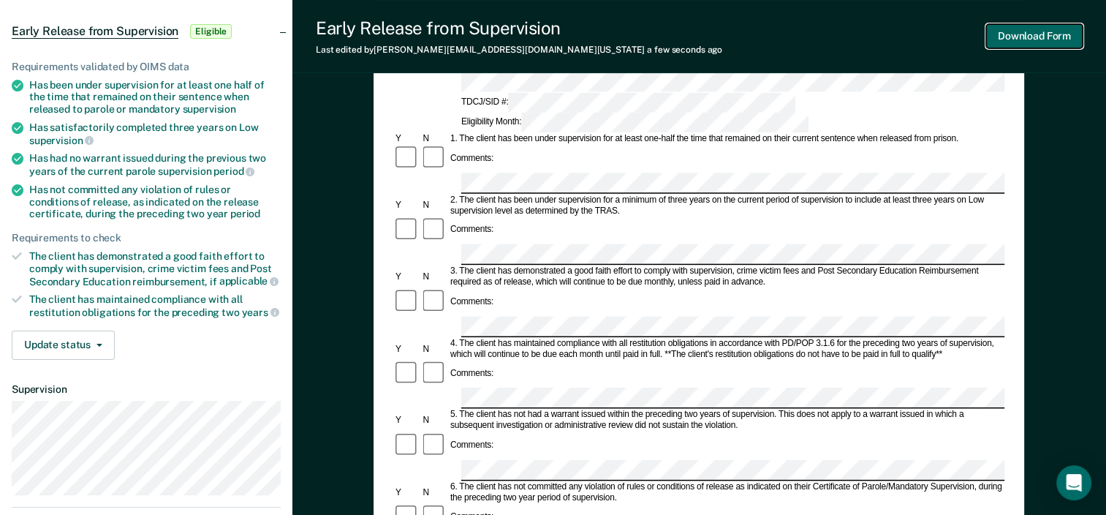
click at [1013, 46] on button "Download Form" at bounding box center [1034, 36] width 97 height 24
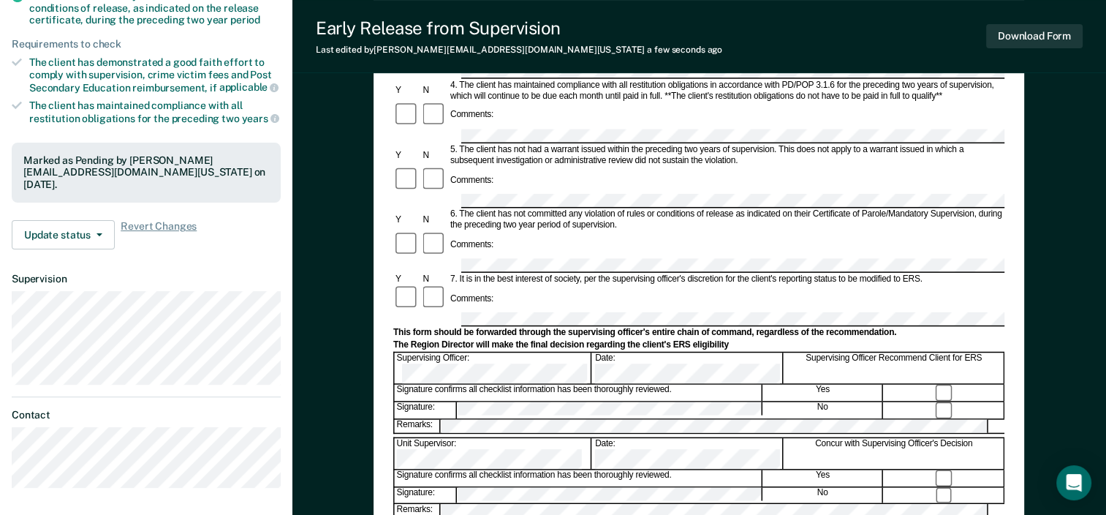
scroll to position [219, 0]
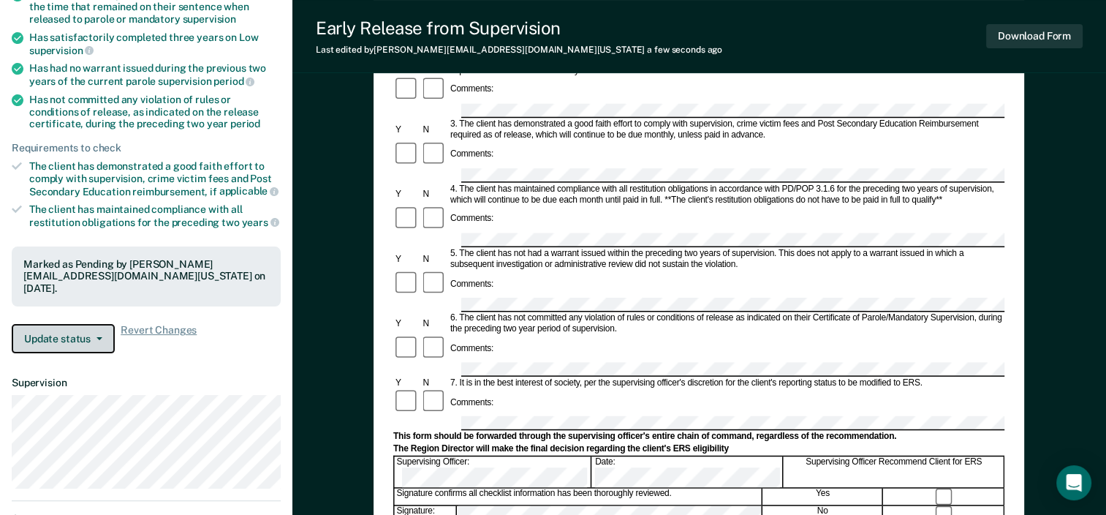
click at [89, 325] on button "Update status" at bounding box center [63, 338] width 103 height 29
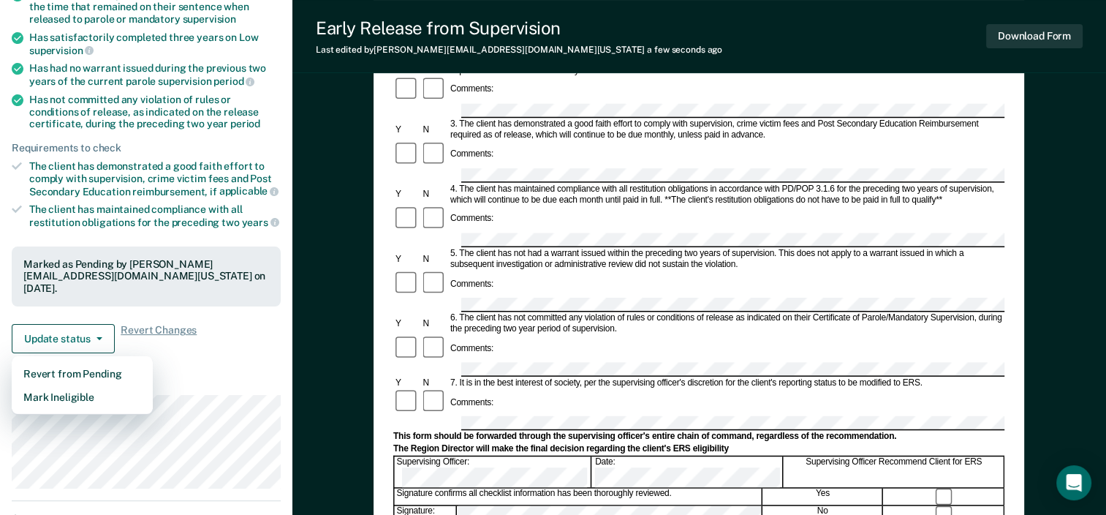
click at [225, 347] on div "Requirements validated by OIMS data Has been under supervision for at least one…" at bounding box center [146, 156] width 293 height 418
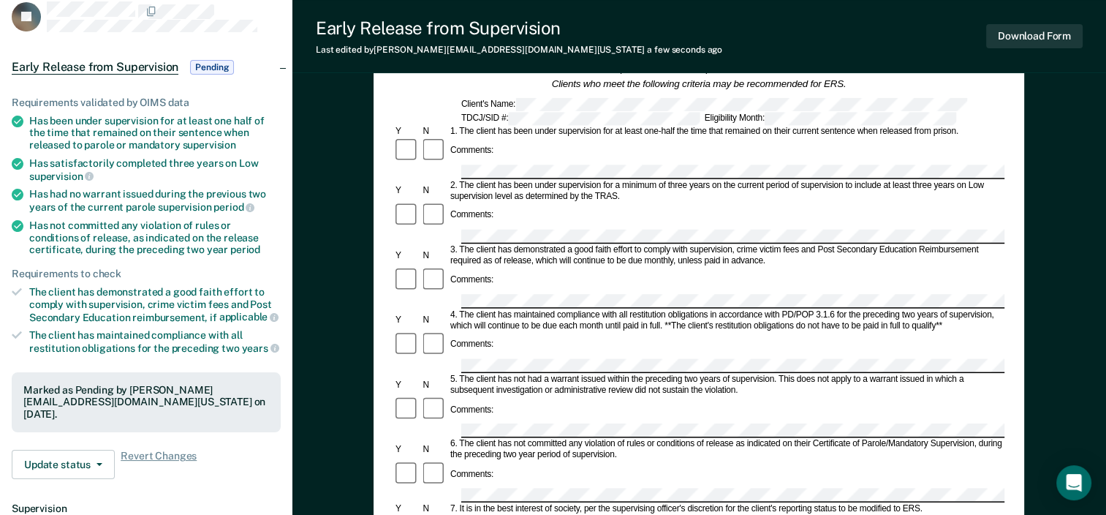
scroll to position [0, 0]
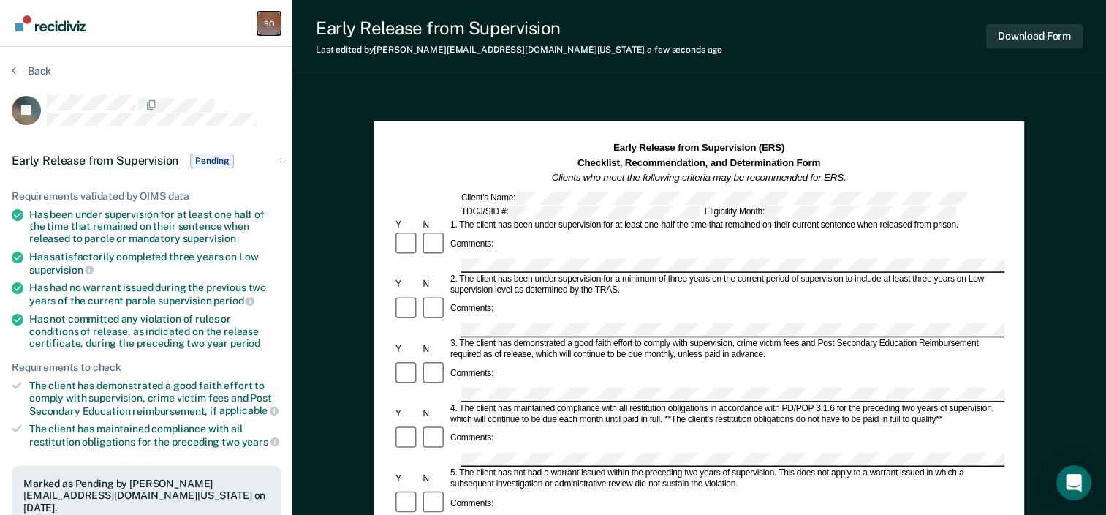
click at [263, 23] on div "B O" at bounding box center [268, 23] width 23 height 23
click at [165, 61] on link "Profile" at bounding box center [210, 59] width 118 height 12
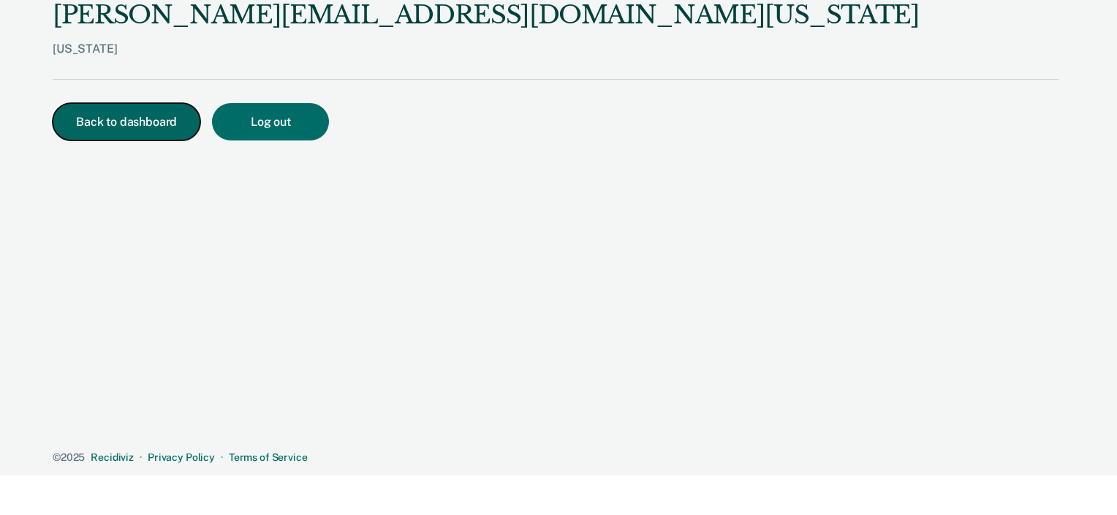
click at [132, 132] on button "Back to dashboard" at bounding box center [127, 121] width 148 height 37
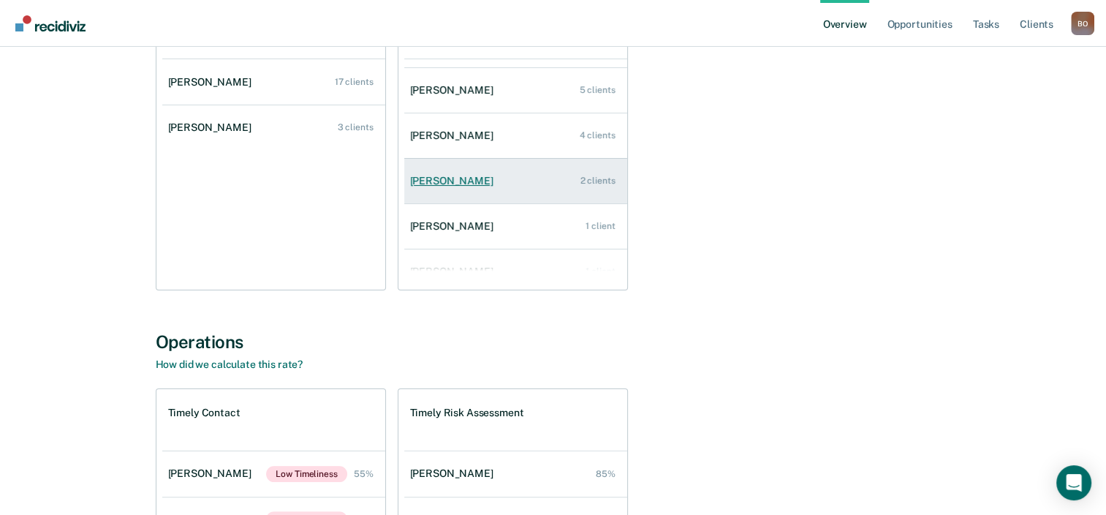
scroll to position [59, 0]
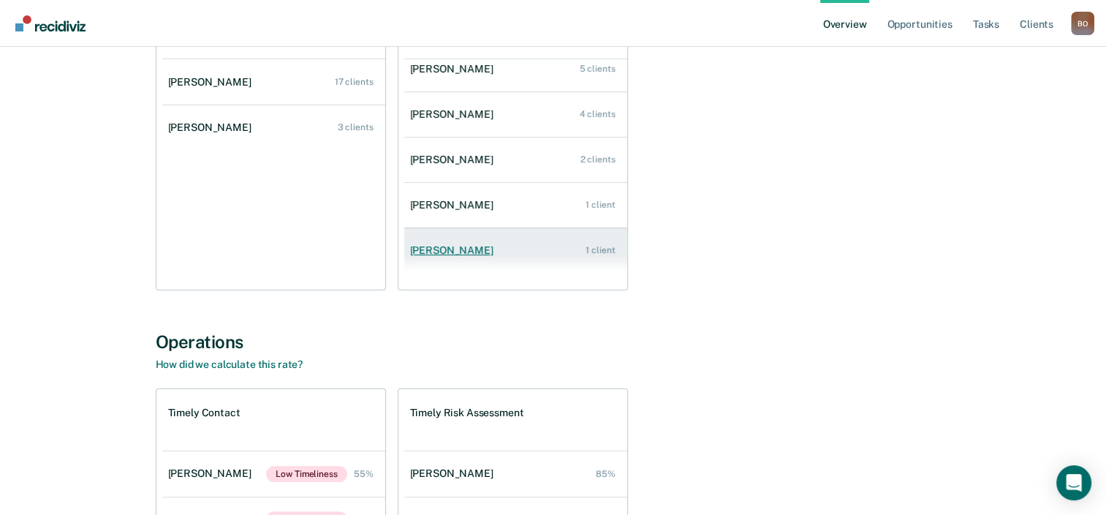
click at [488, 241] on link "Erin Alix 1 client" at bounding box center [515, 251] width 223 height 42
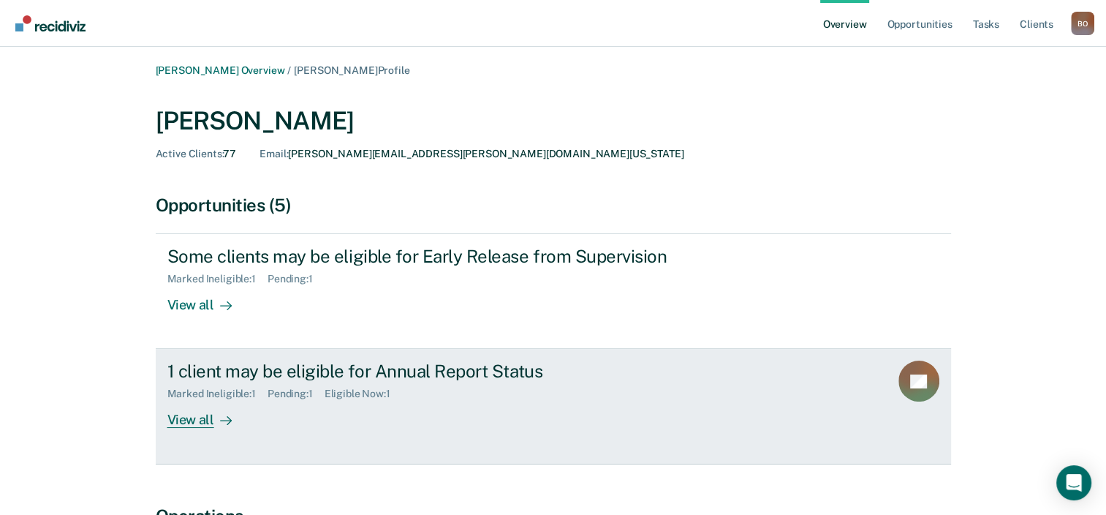
click at [212, 424] on div "View all" at bounding box center [208, 414] width 82 height 29
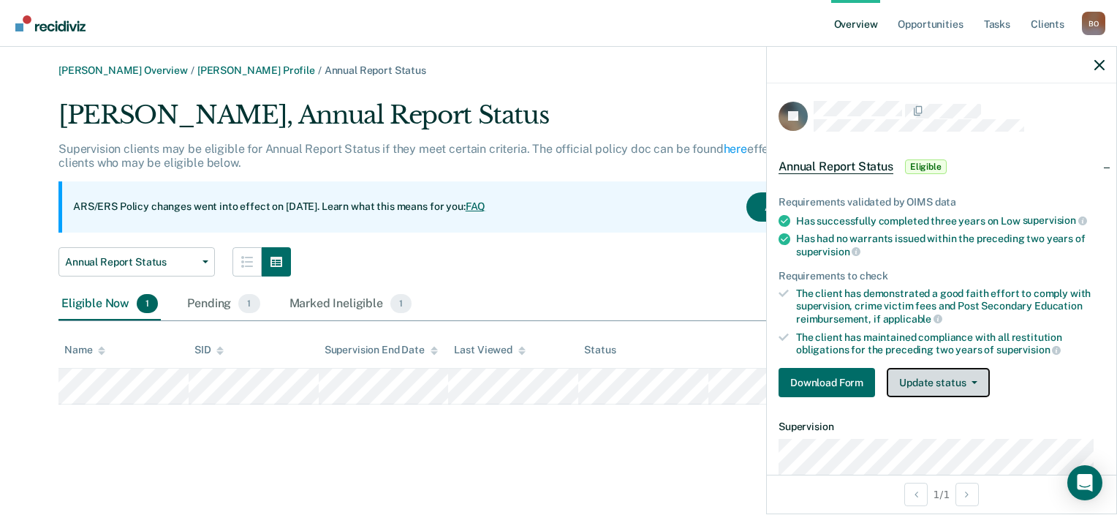
click at [928, 386] on button "Update status" at bounding box center [938, 382] width 103 height 29
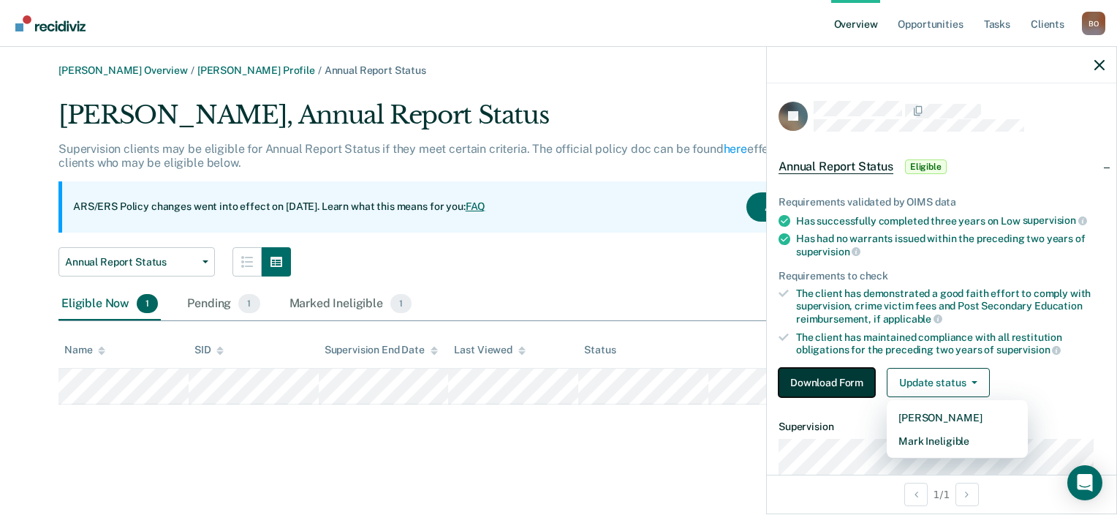
click at [844, 382] on button "Download Form" at bounding box center [827, 382] width 97 height 29
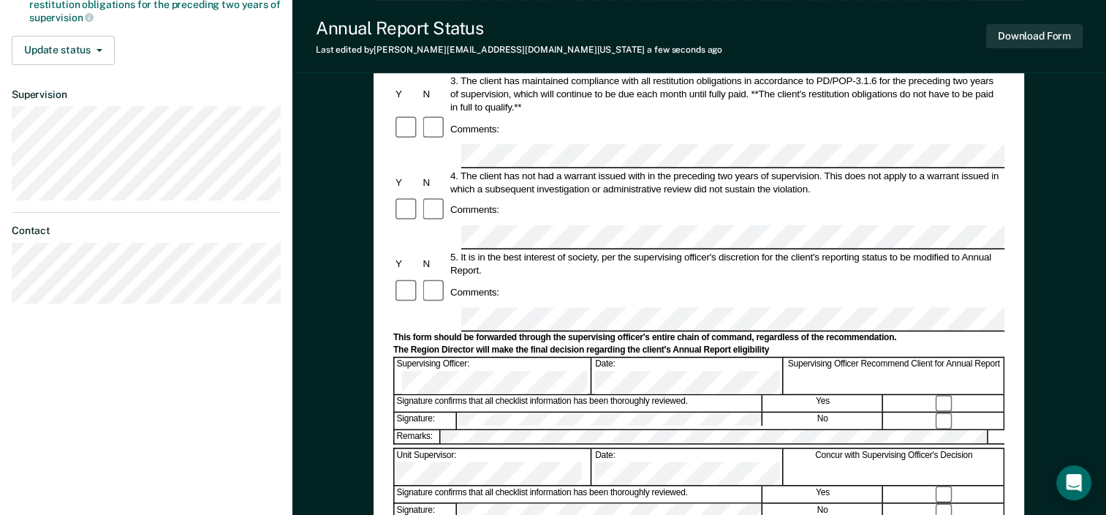
scroll to position [439, 0]
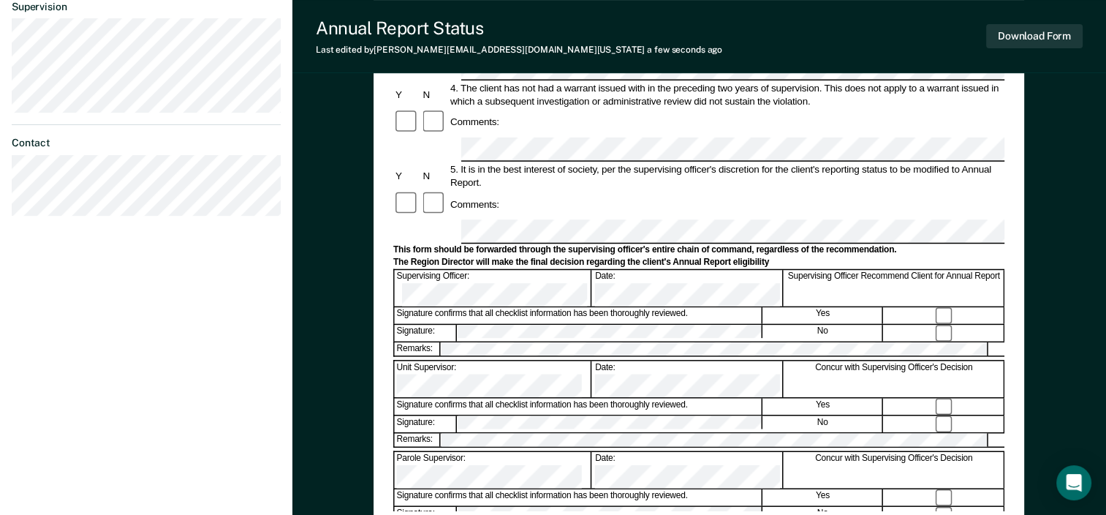
click at [927, 307] on form "Annual Reporting Checklist, Recommendation, and Determination Form Clients who …" at bounding box center [698, 217] width 611 height 1031
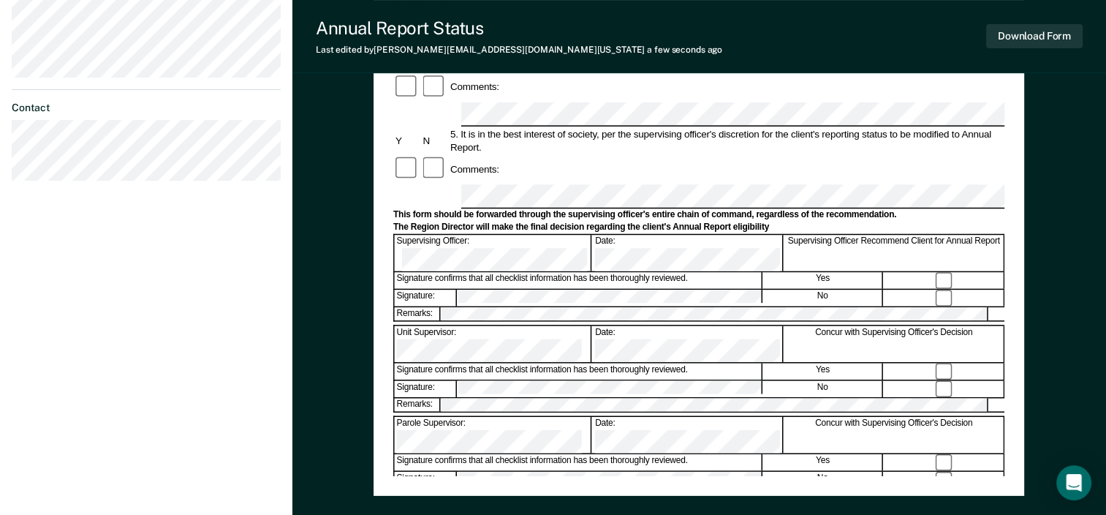
scroll to position [349, 0]
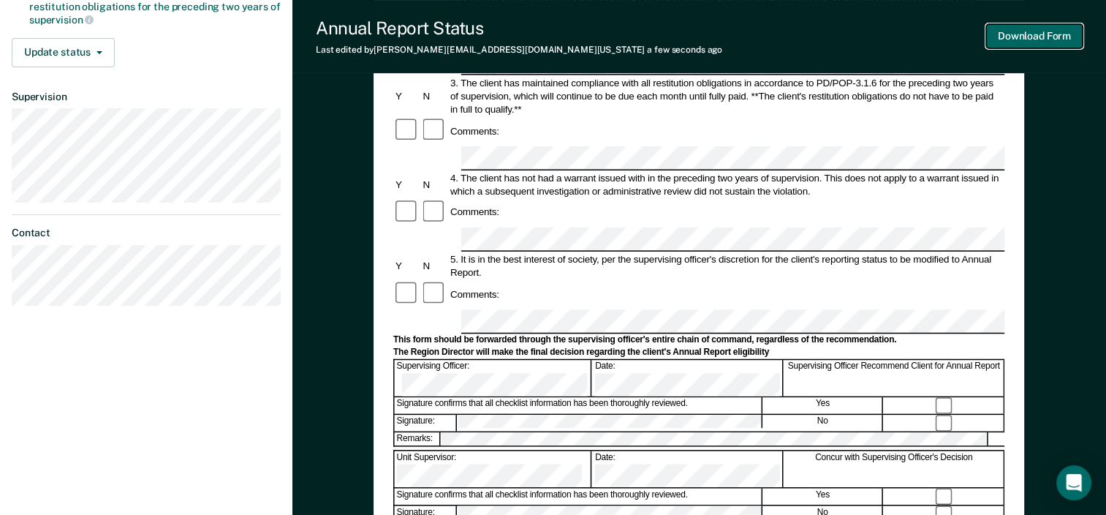
click at [1035, 47] on button "Download Form" at bounding box center [1034, 36] width 97 height 24
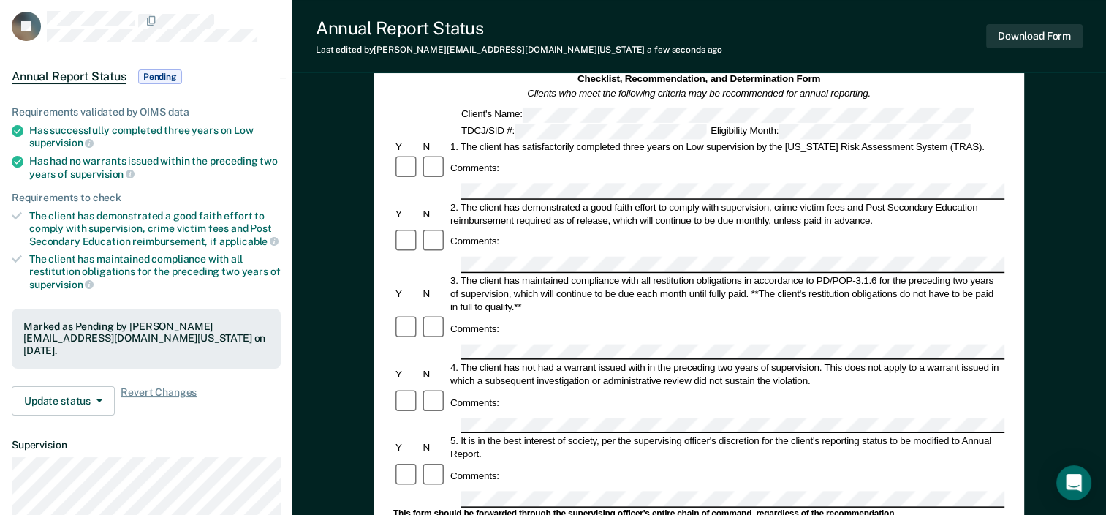
scroll to position [0, 0]
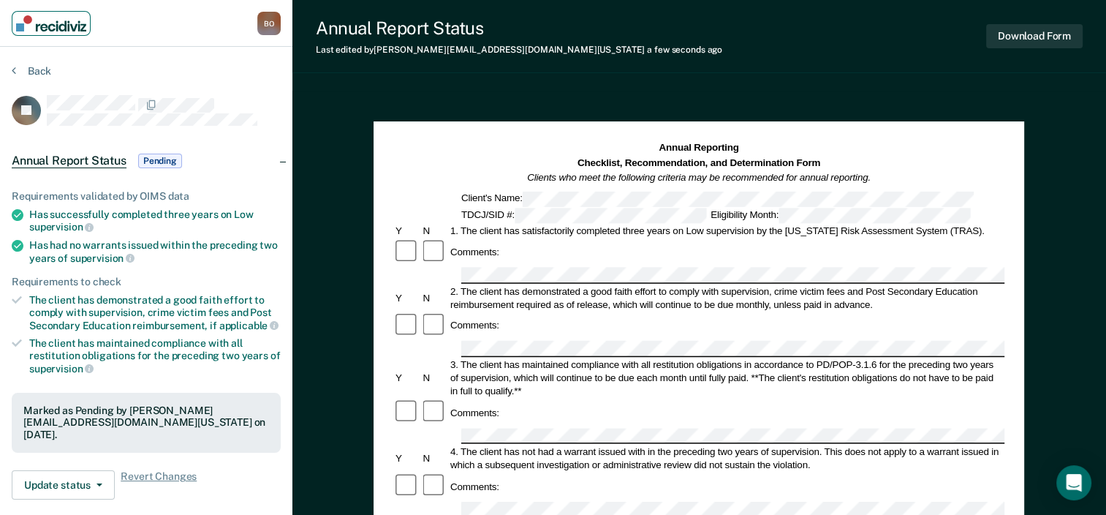
click at [41, 20] on img "Main navigation" at bounding box center [51, 23] width 70 height 16
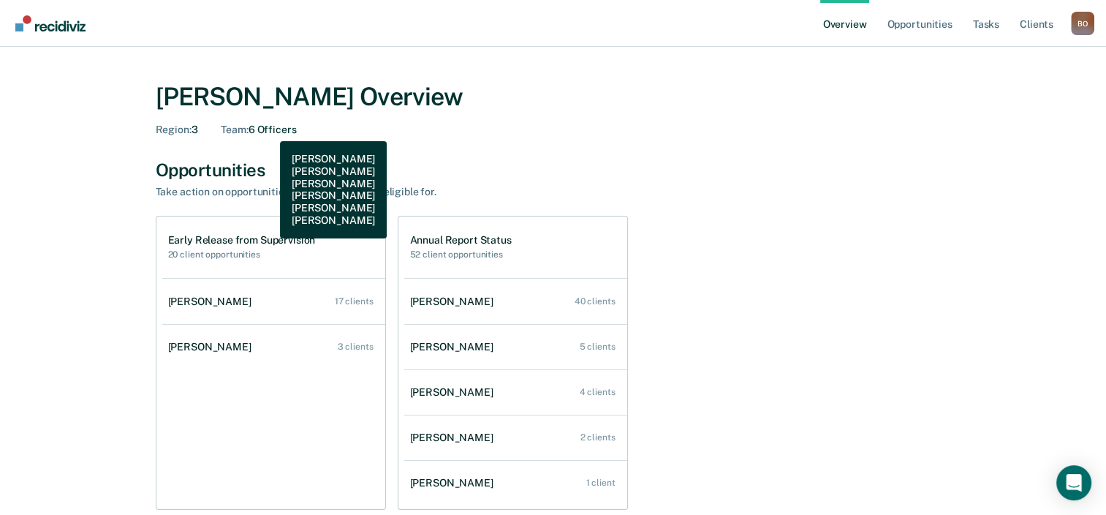
click at [269, 130] on div "Team : 6 Officers" at bounding box center [258, 130] width 75 height 12
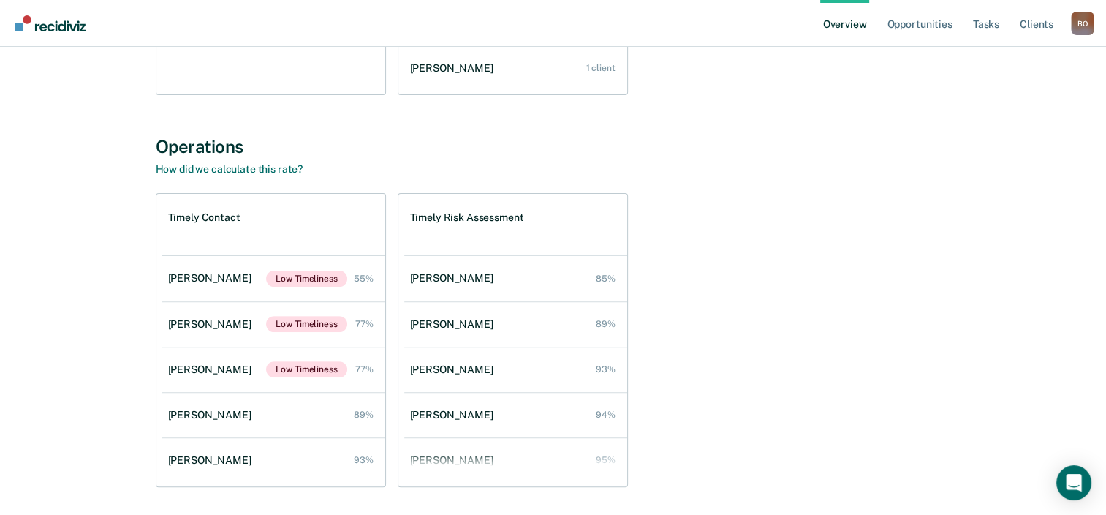
scroll to position [439, 0]
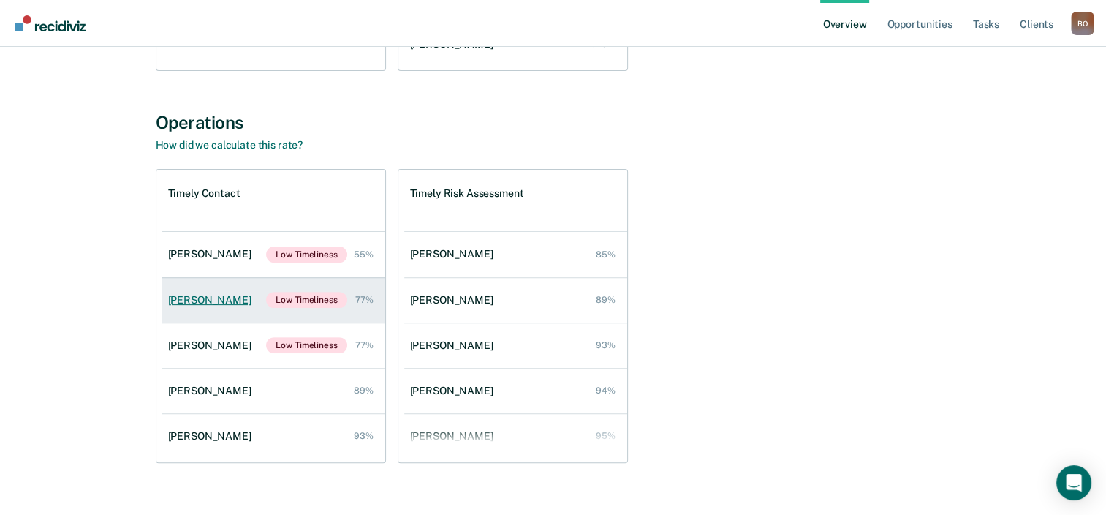
click at [183, 295] on div "Erin Alix" at bounding box center [212, 300] width 89 height 12
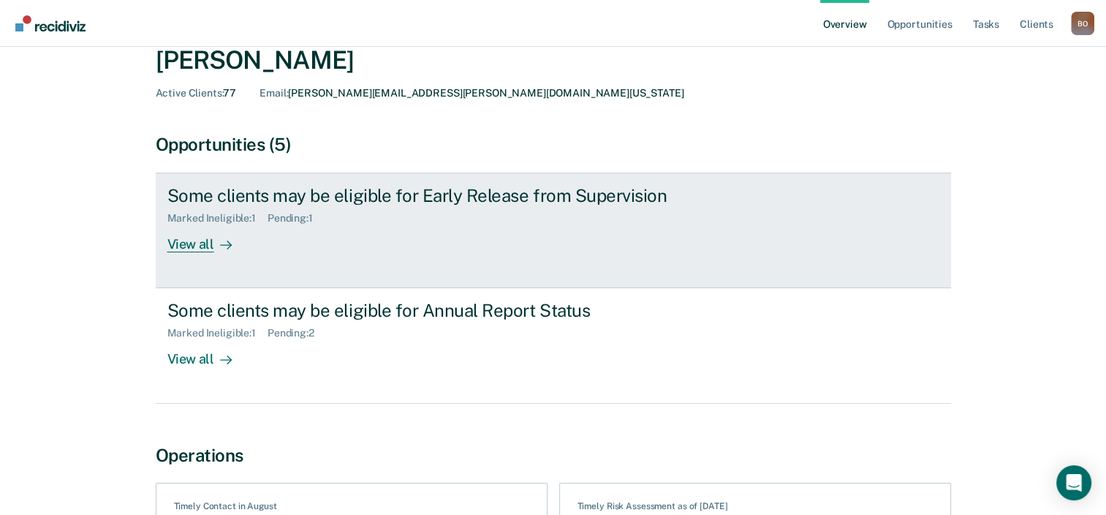
scroll to position [53, 0]
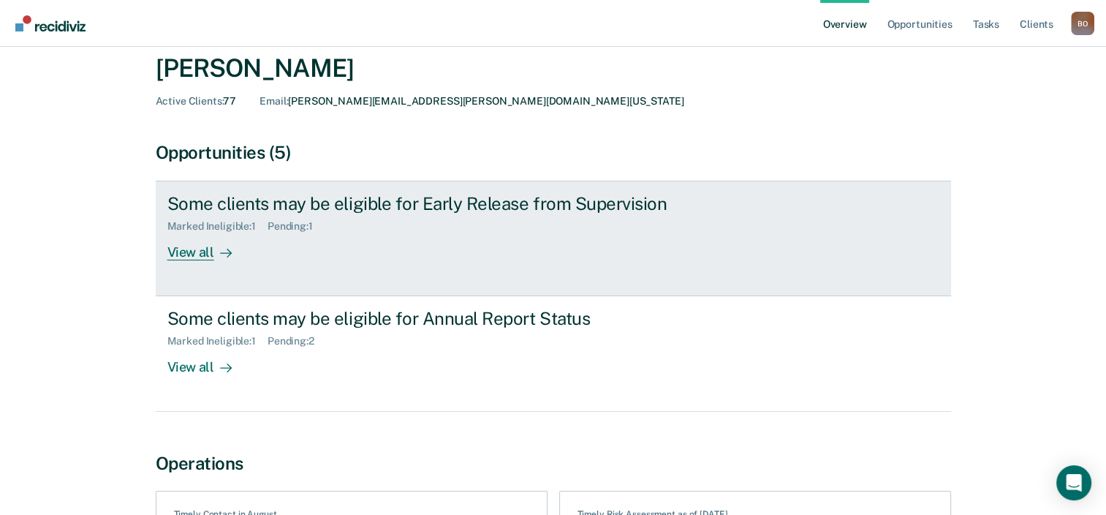
click at [220, 249] on icon at bounding box center [226, 253] width 12 height 12
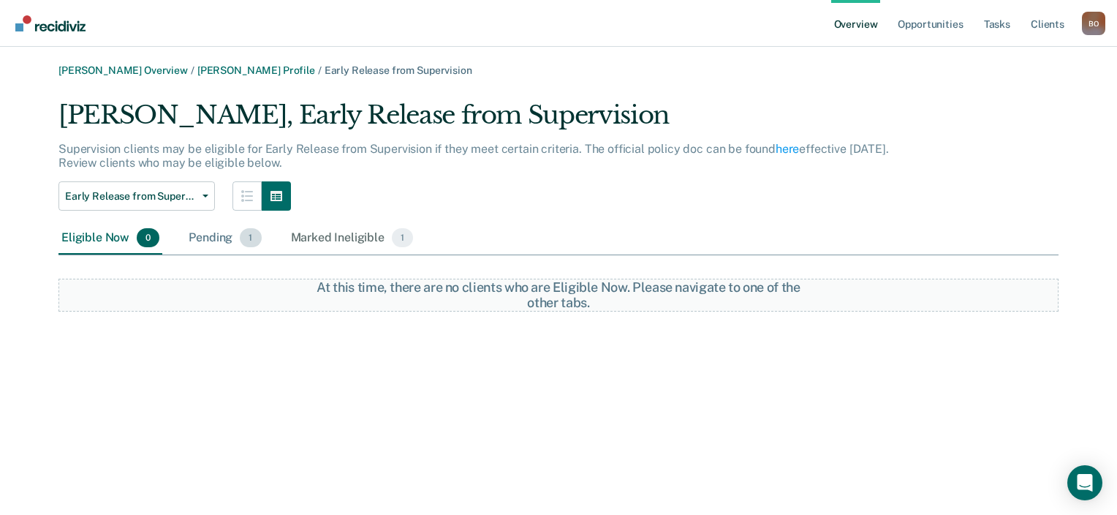
click at [215, 244] on div "Pending 1" at bounding box center [225, 238] width 78 height 32
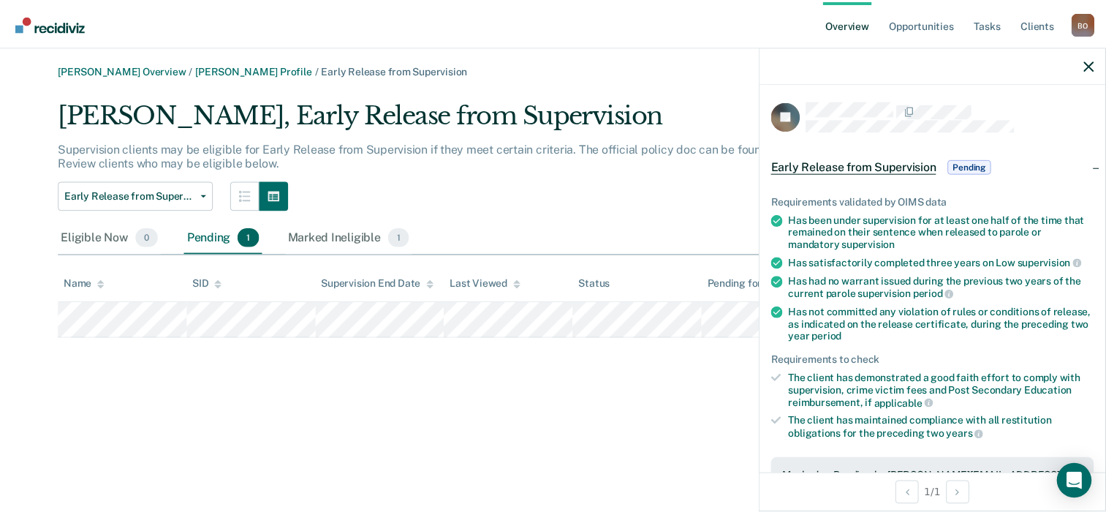
scroll to position [342, 0]
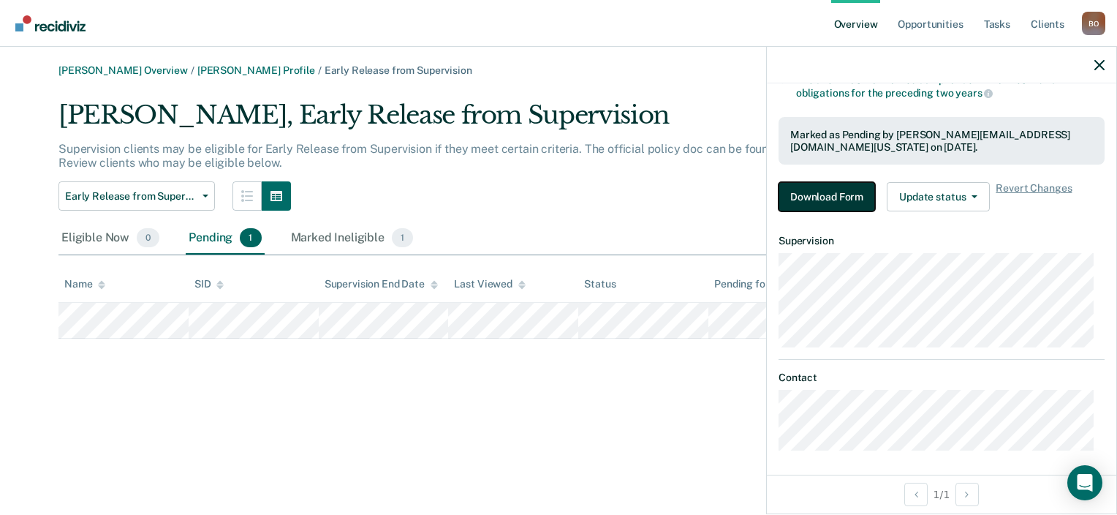
click at [837, 199] on button "Download Form" at bounding box center [827, 196] width 97 height 29
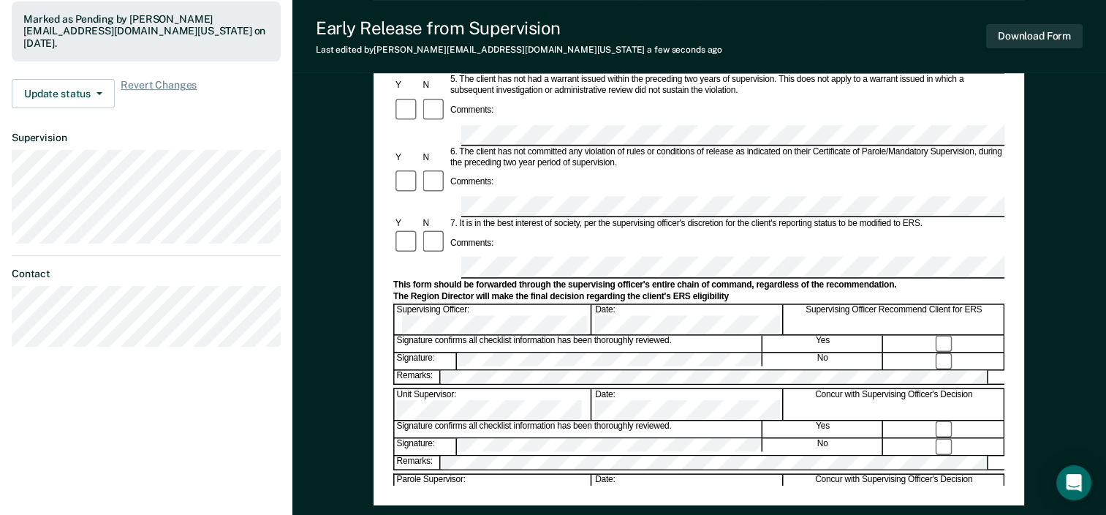
scroll to position [439, 0]
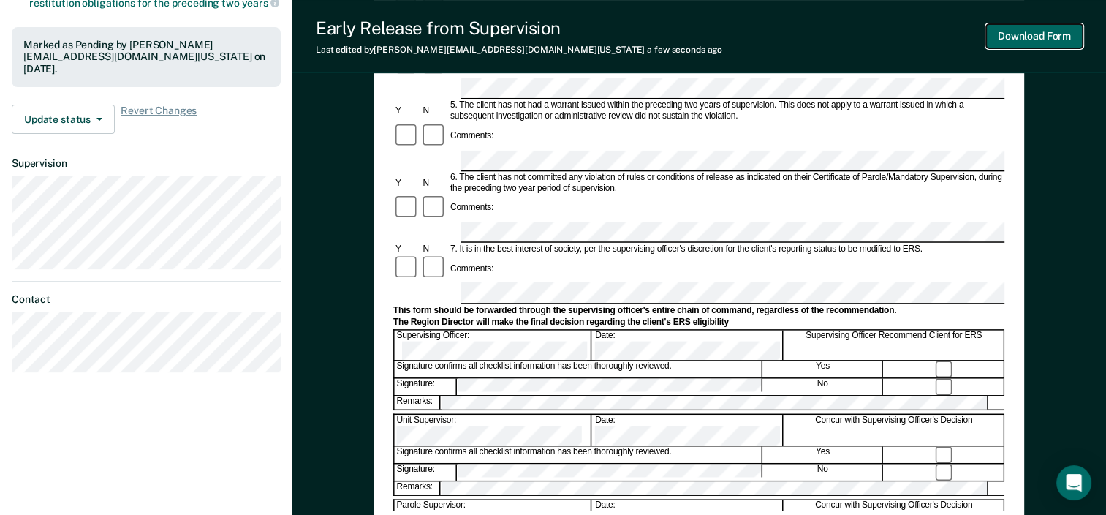
click at [1048, 43] on button "Download Form" at bounding box center [1034, 36] width 97 height 24
